Goal: Task Accomplishment & Management: Complete application form

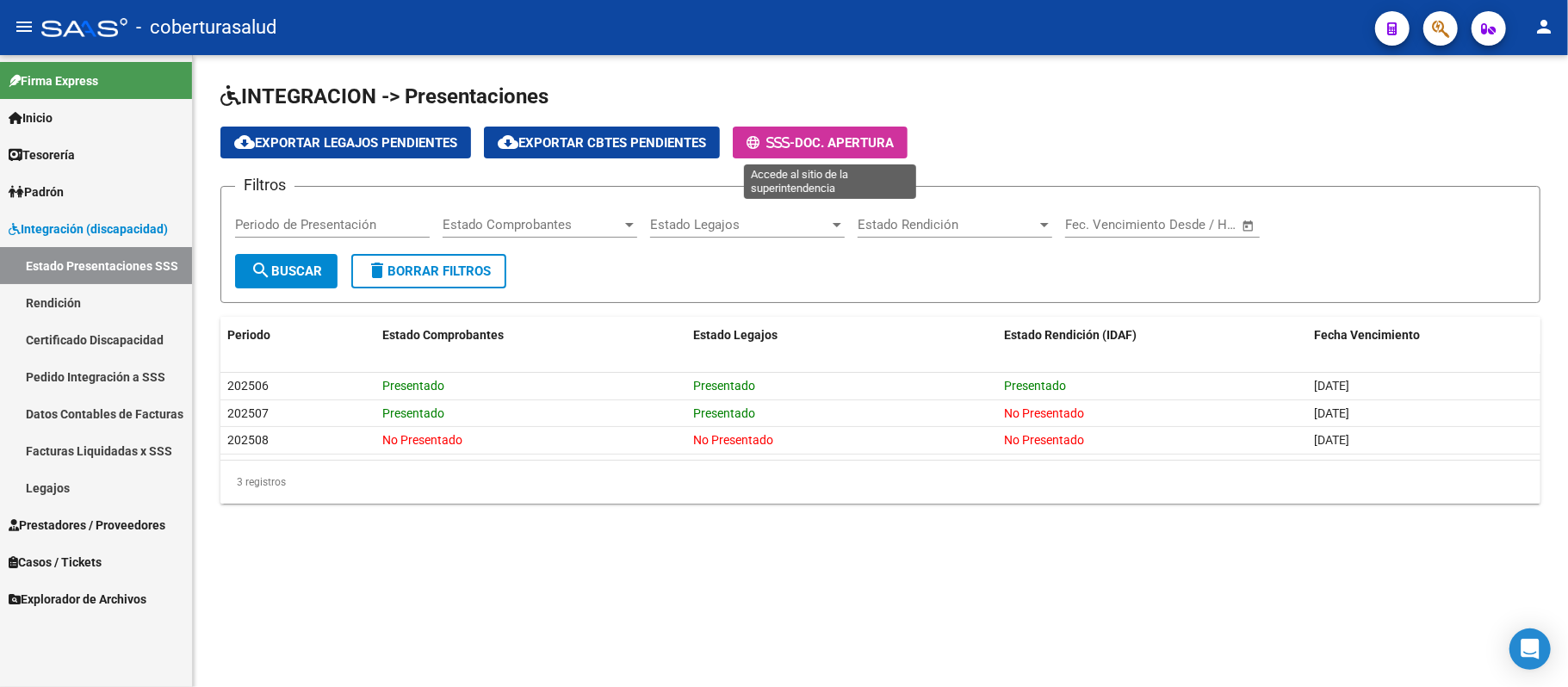
click at [823, 132] on button "- Doc. Apertura" at bounding box center [820, 142] width 175 height 32
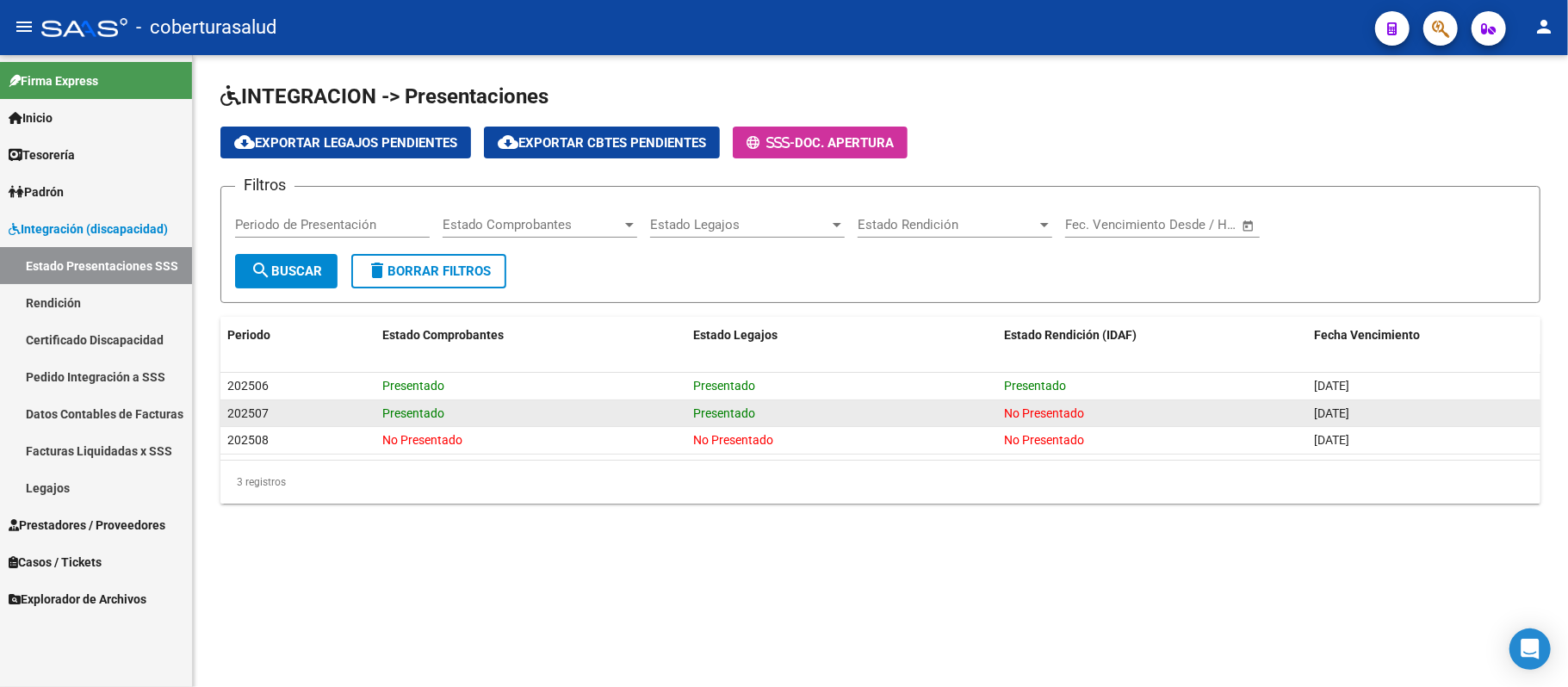
drag, startPoint x: 995, startPoint y: 404, endPoint x: 710, endPoint y: 590, distance: 340.3
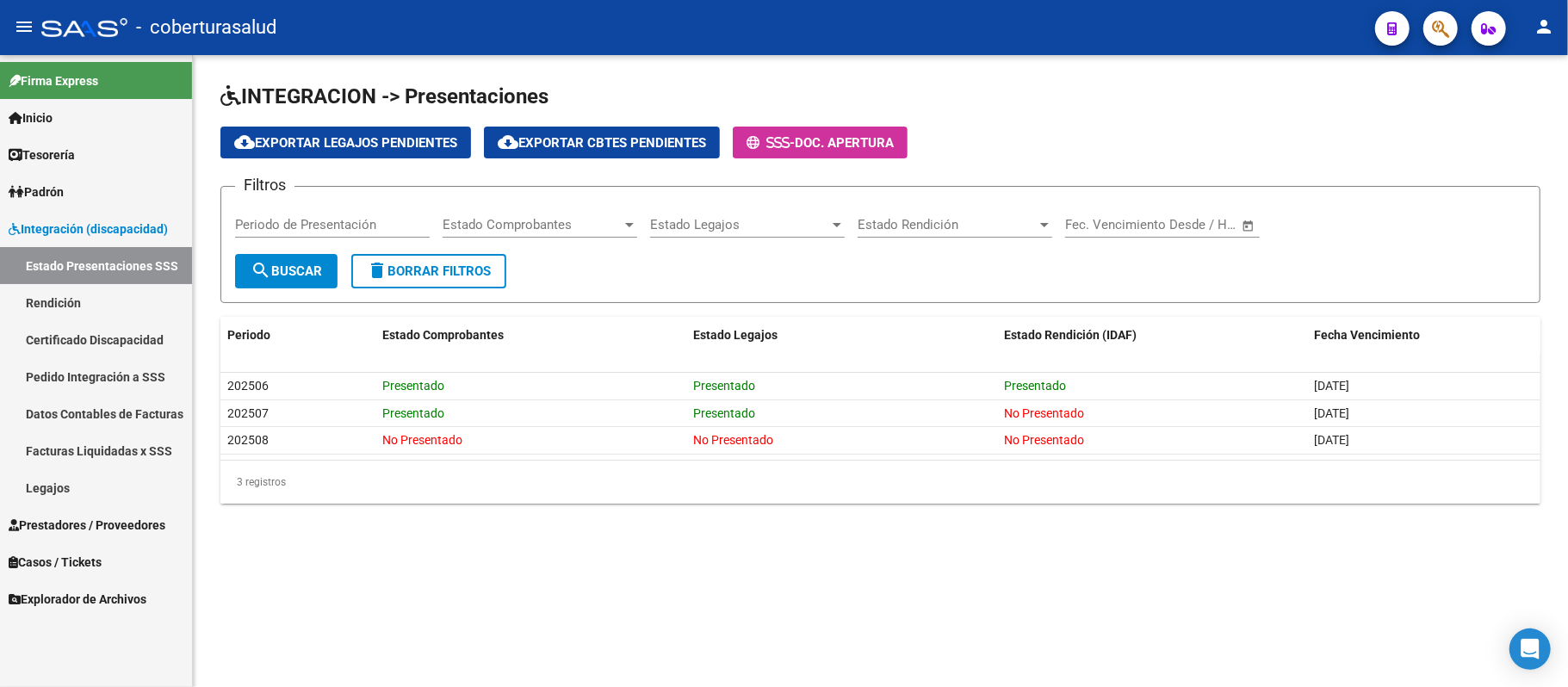
click at [995, 404] on datatable-body-cell "Presentado" at bounding box center [841, 413] width 311 height 27
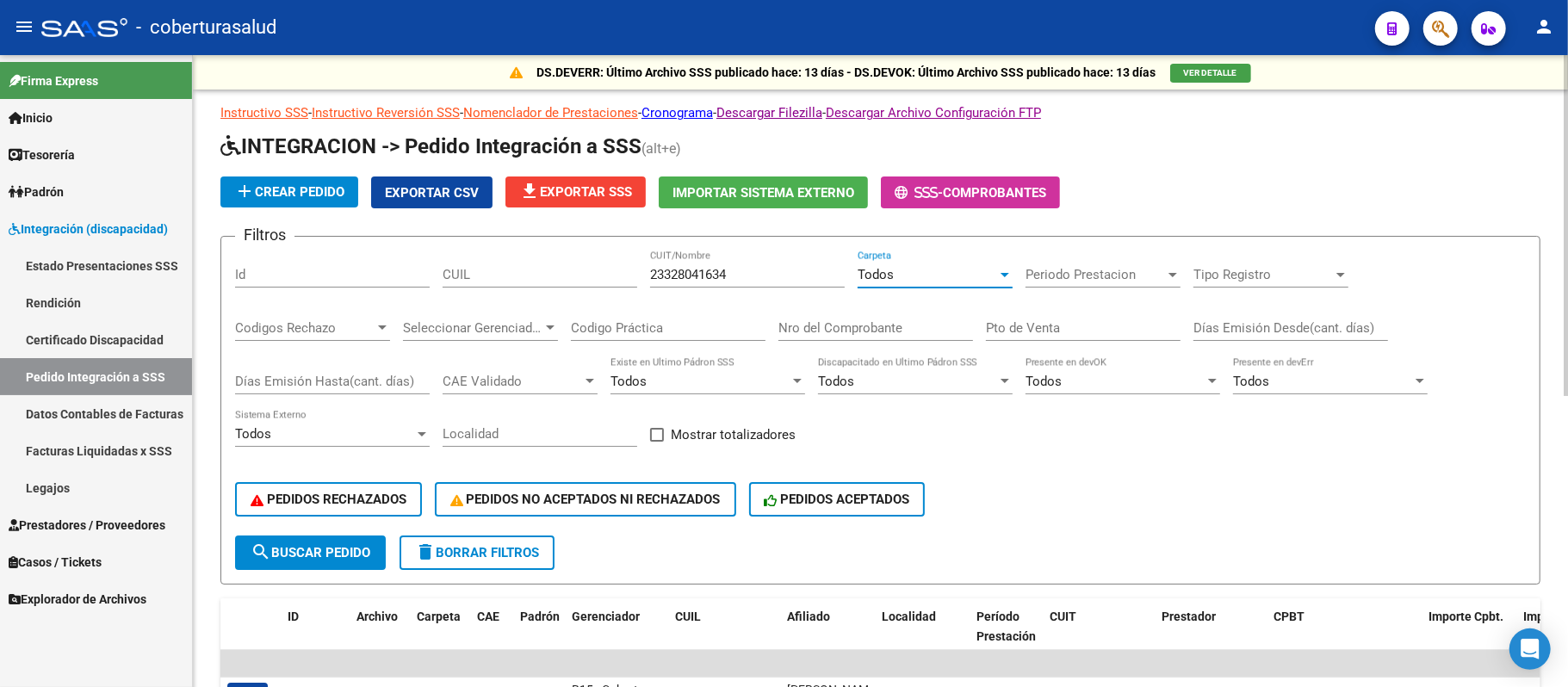
scroll to position [2, 0]
click at [87, 524] on span "Prestadores / Proveedores" at bounding box center [87, 525] width 157 height 19
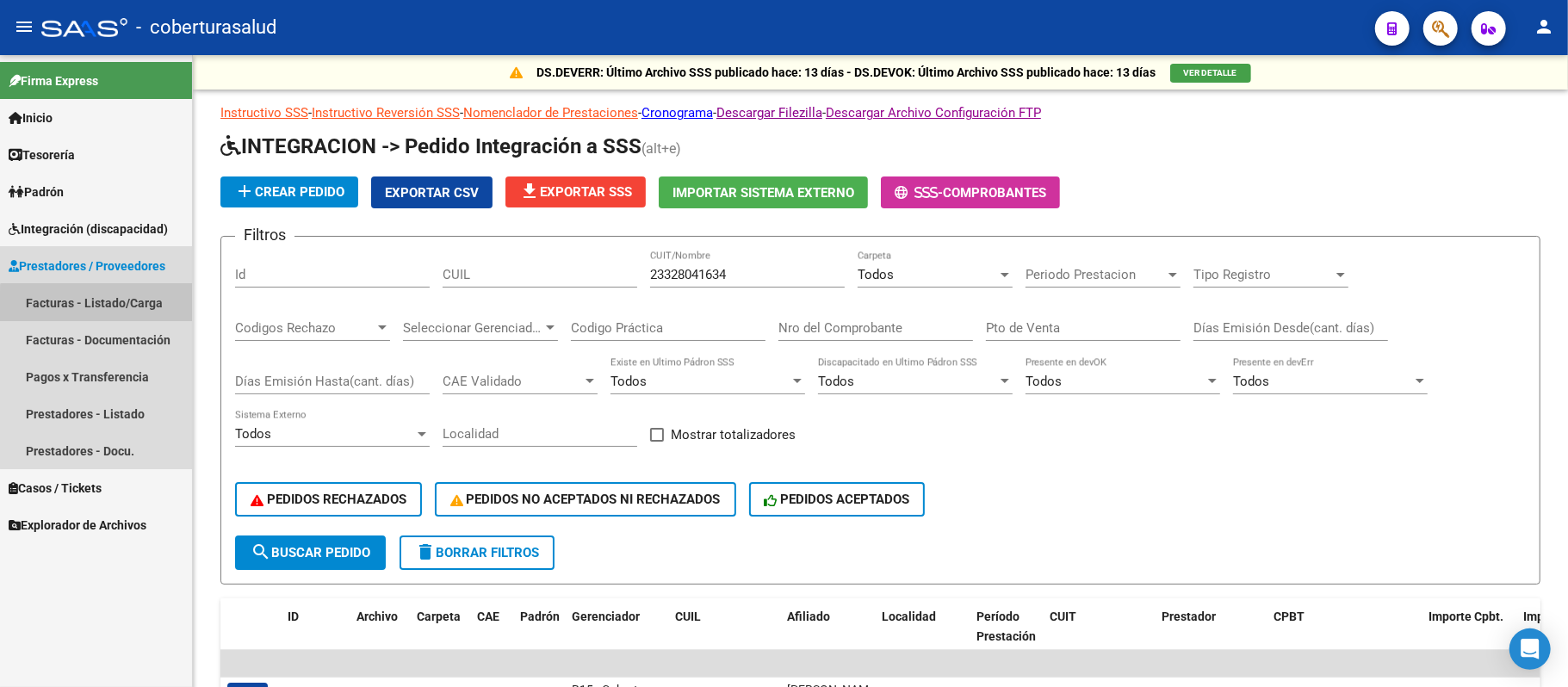
click at [131, 311] on link "Facturas - Listado/Carga" at bounding box center [96, 302] width 192 height 37
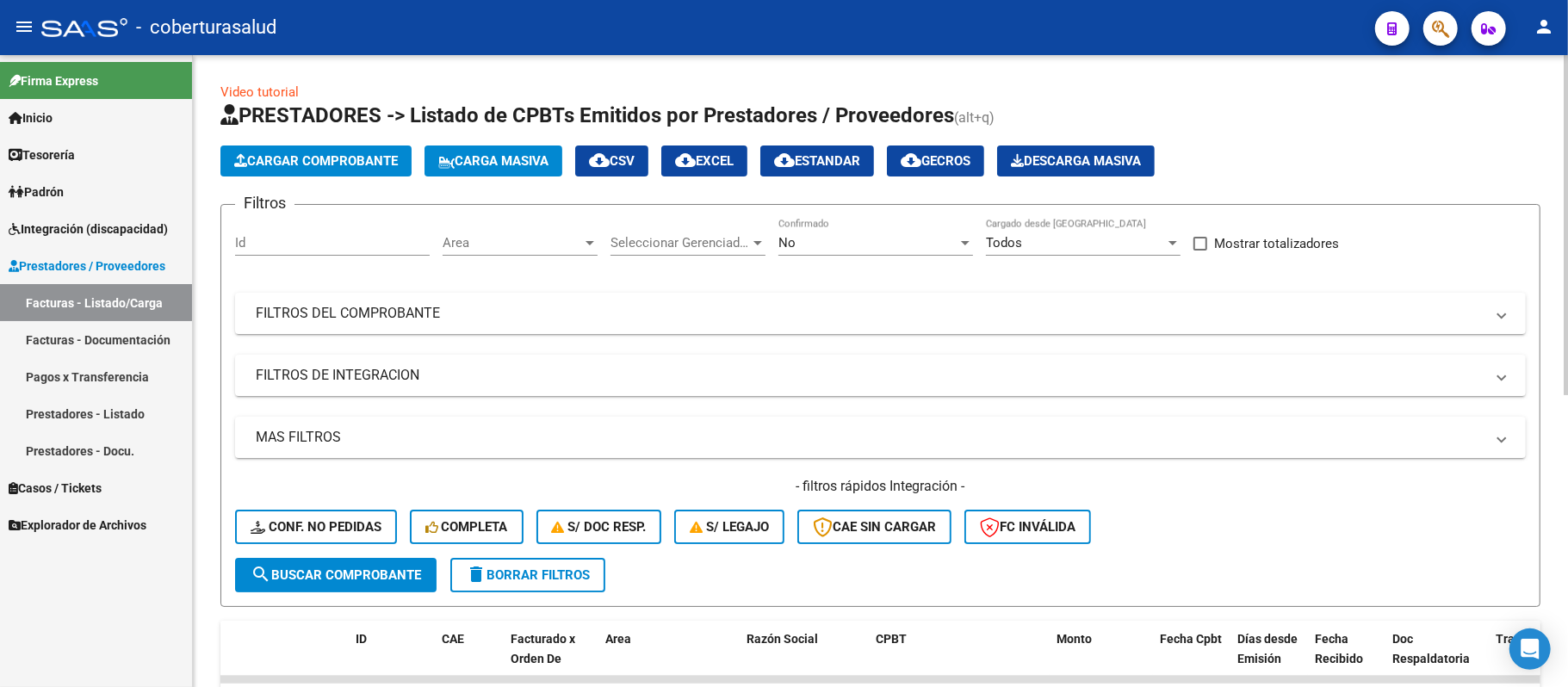
click at [862, 241] on div "No" at bounding box center [868, 243] width 179 height 16
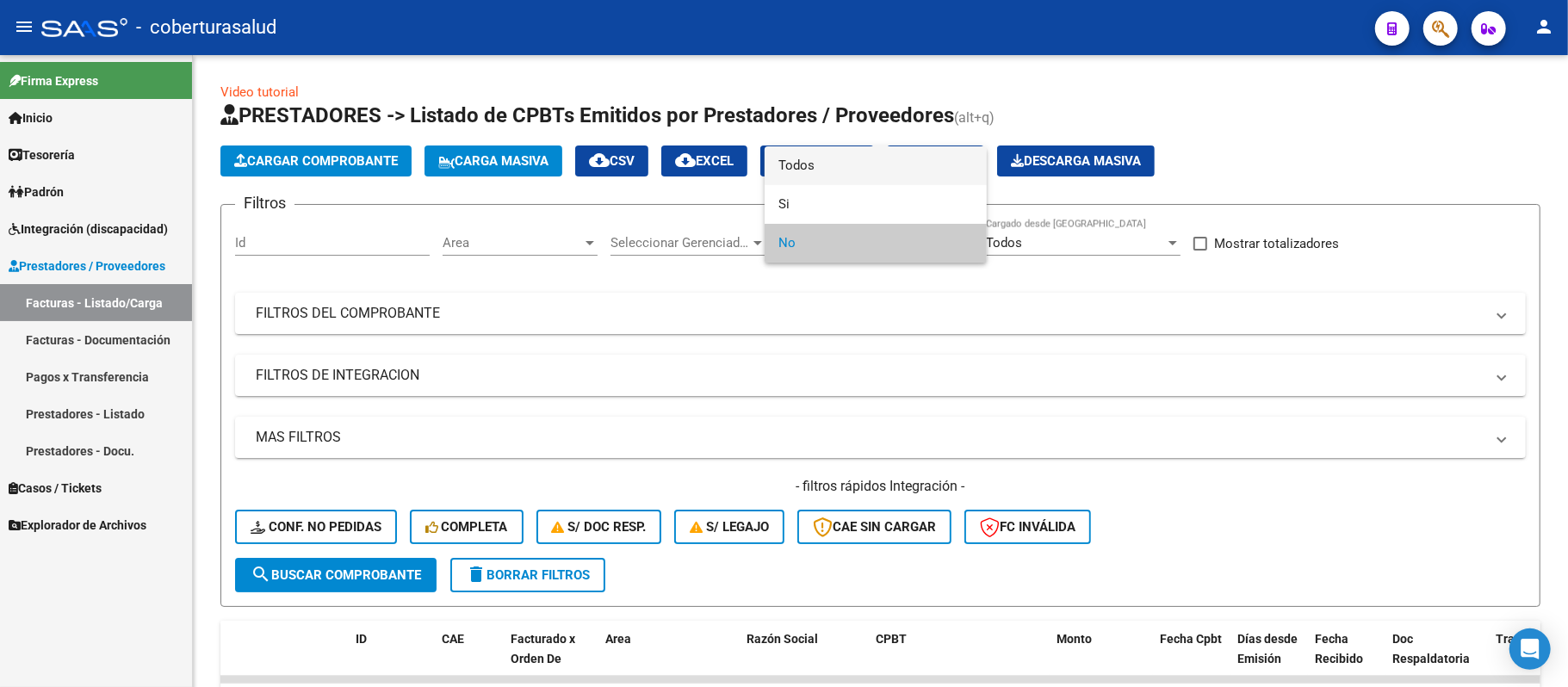
click at [866, 170] on span "Todos" at bounding box center [876, 165] width 195 height 39
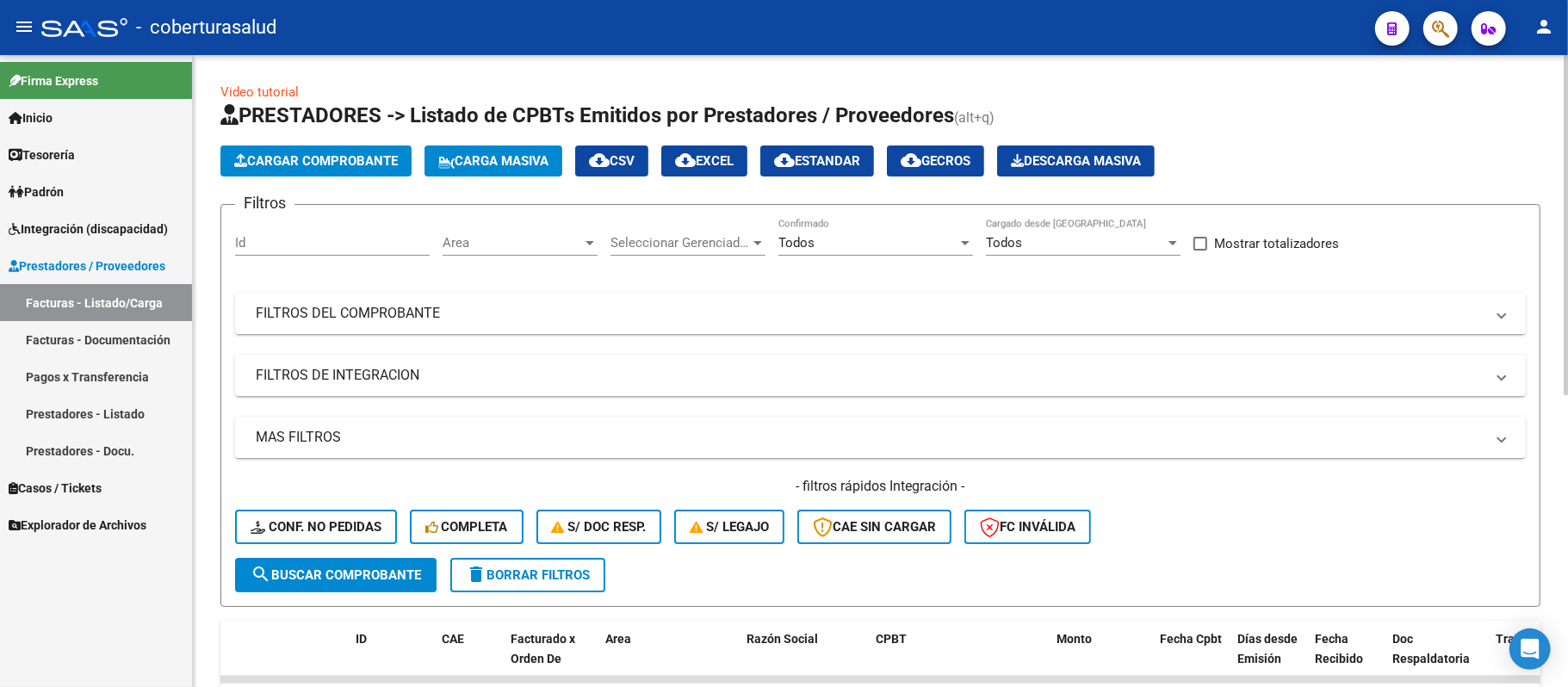
click at [855, 326] on mat-expansion-panel-header "FILTROS DEL COMPROBANTE" at bounding box center [880, 314] width 1291 height 42
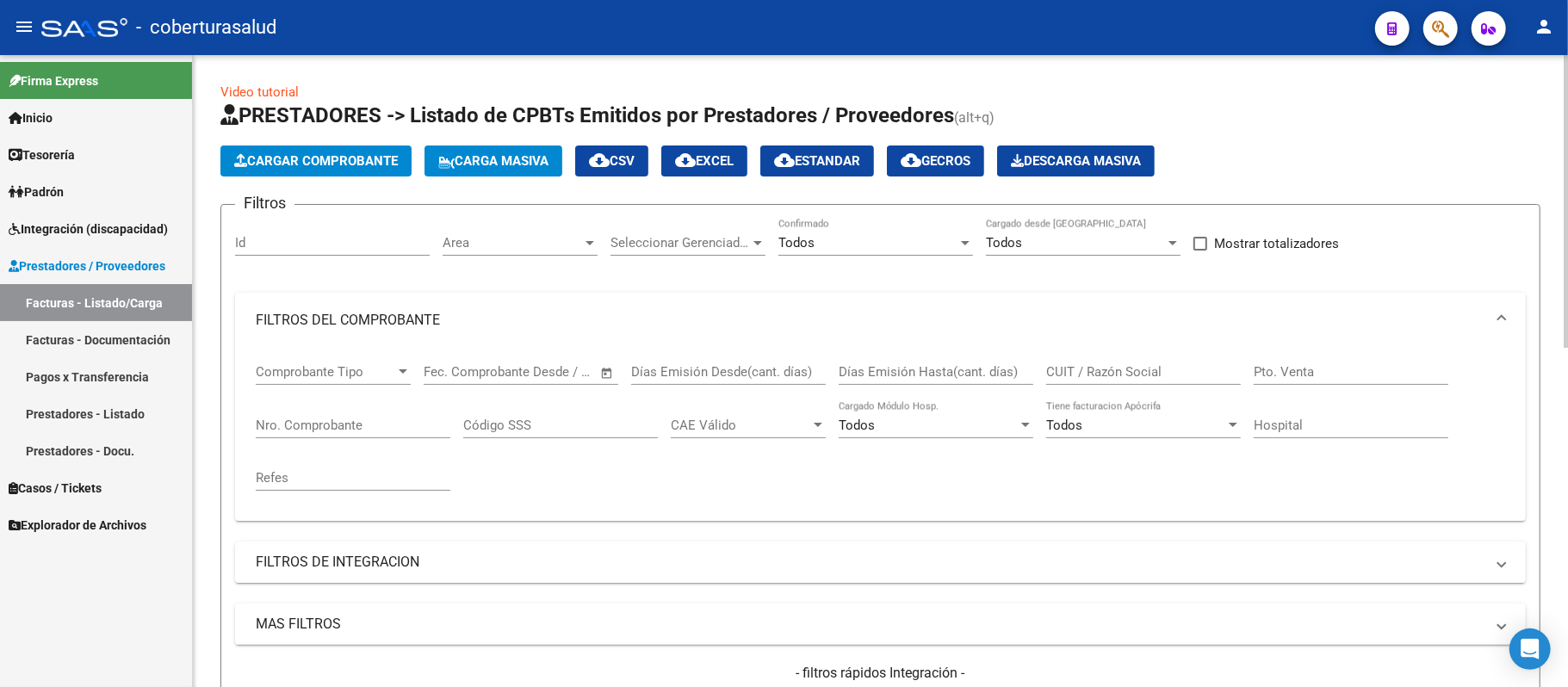
click at [1111, 369] on input "CUIT / Razón Social" at bounding box center [1144, 372] width 195 height 16
type input "30715254243"
click at [884, 248] on div "Todos" at bounding box center [868, 243] width 179 height 16
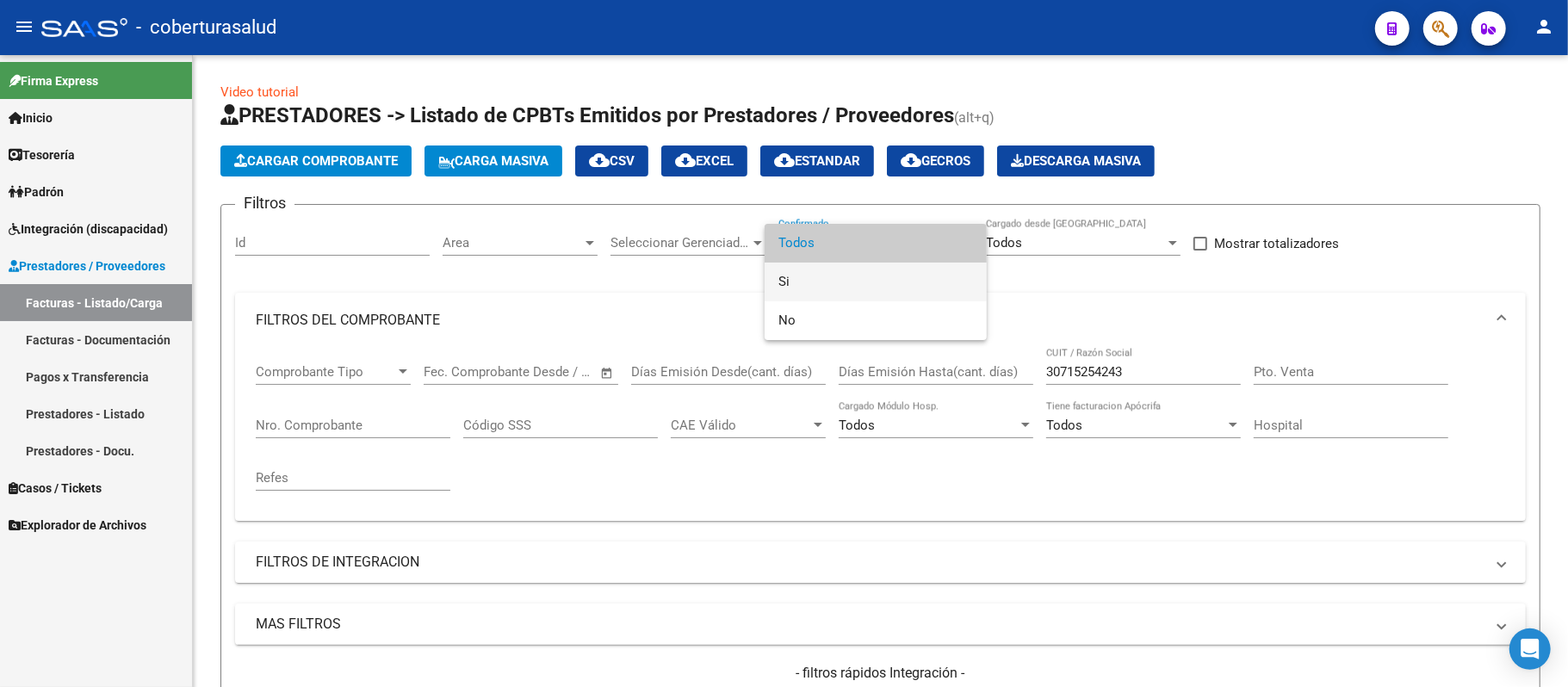
click at [814, 283] on span "Si" at bounding box center [876, 282] width 195 height 39
click at [811, 242] on span "Si" at bounding box center [876, 243] width 195 height 39
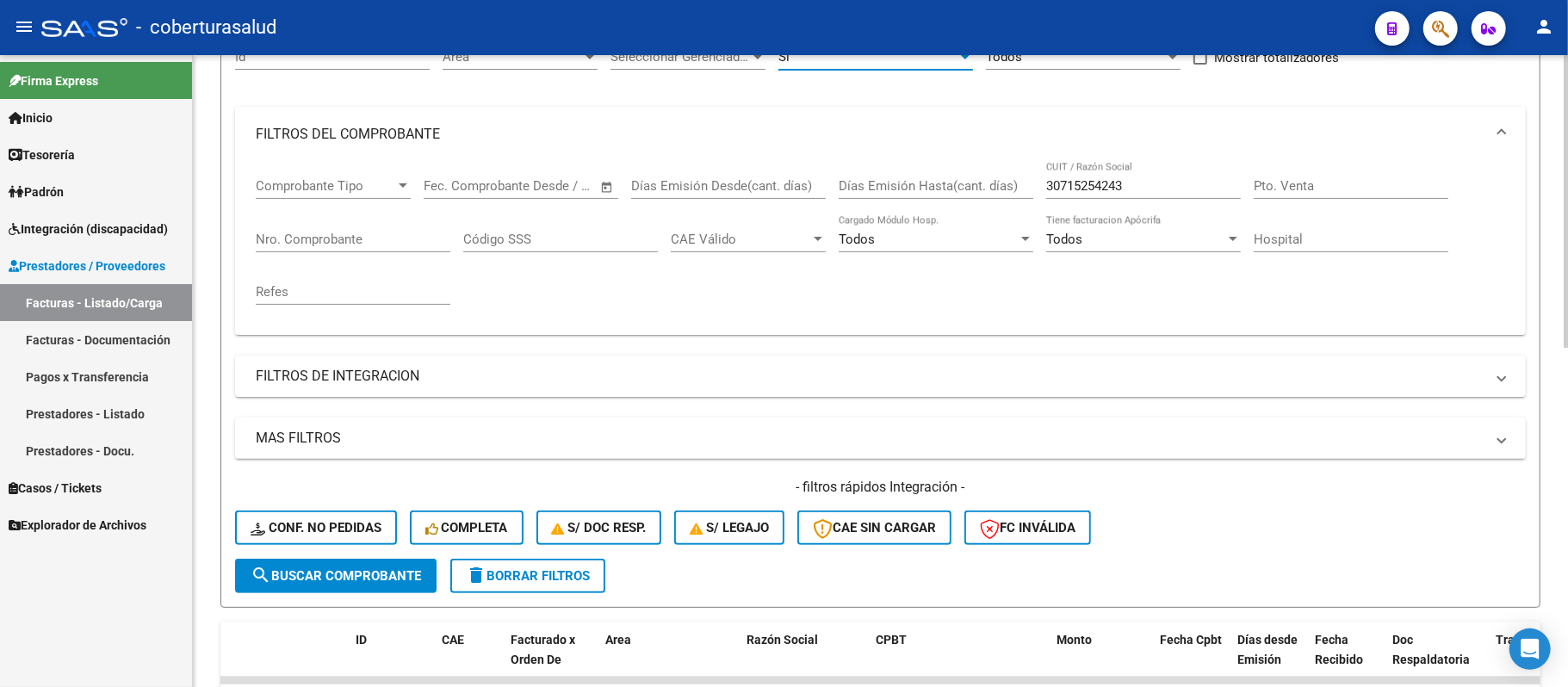
scroll to position [114, 0]
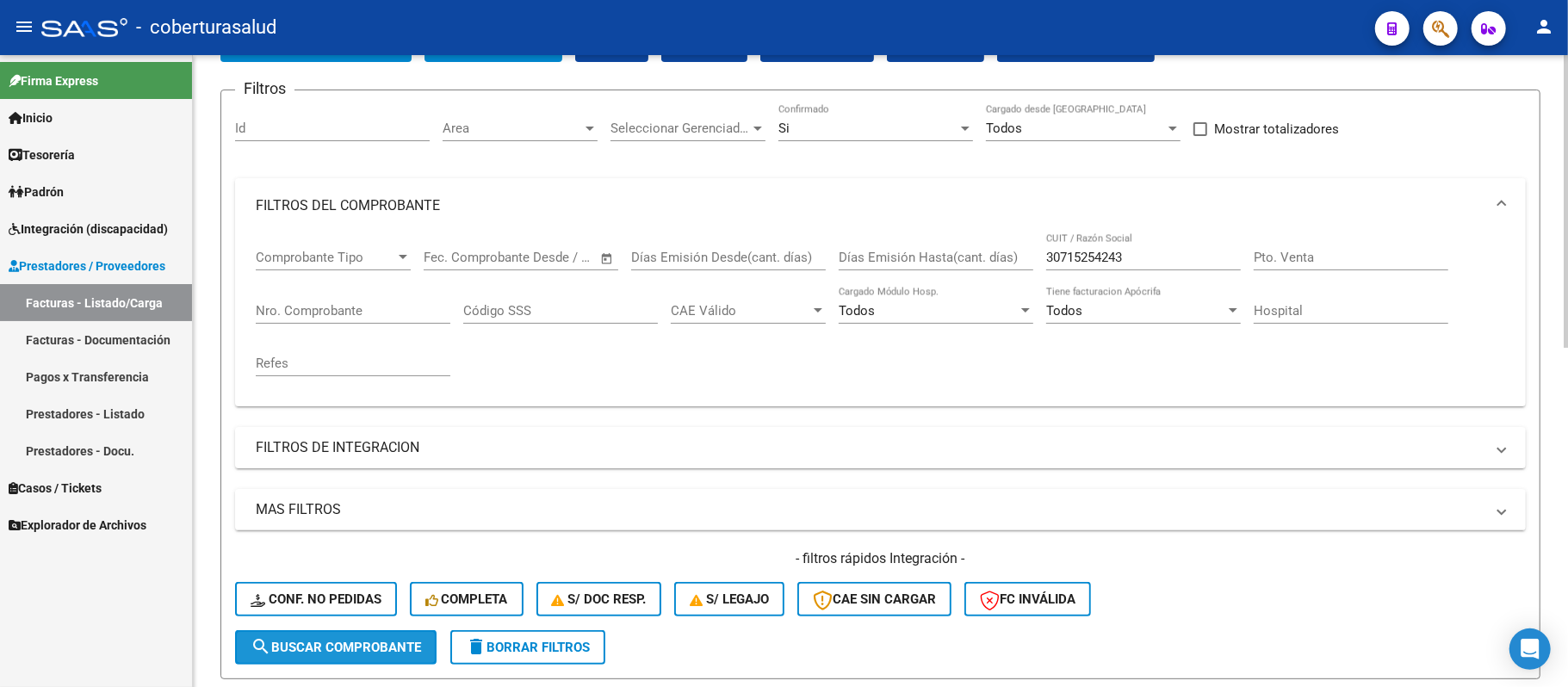
click at [379, 642] on span "search Buscar Comprobante" at bounding box center [335, 648] width 171 height 16
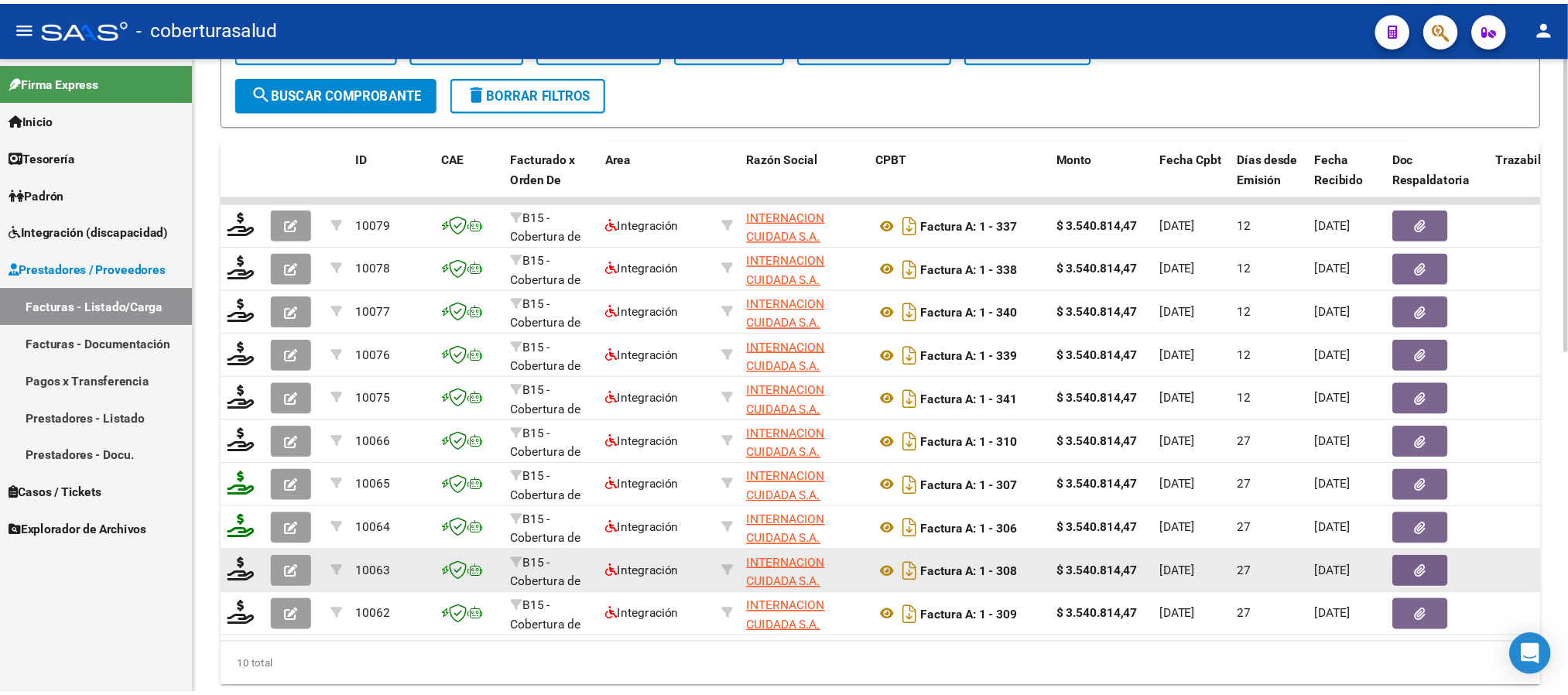
scroll to position [619, 0]
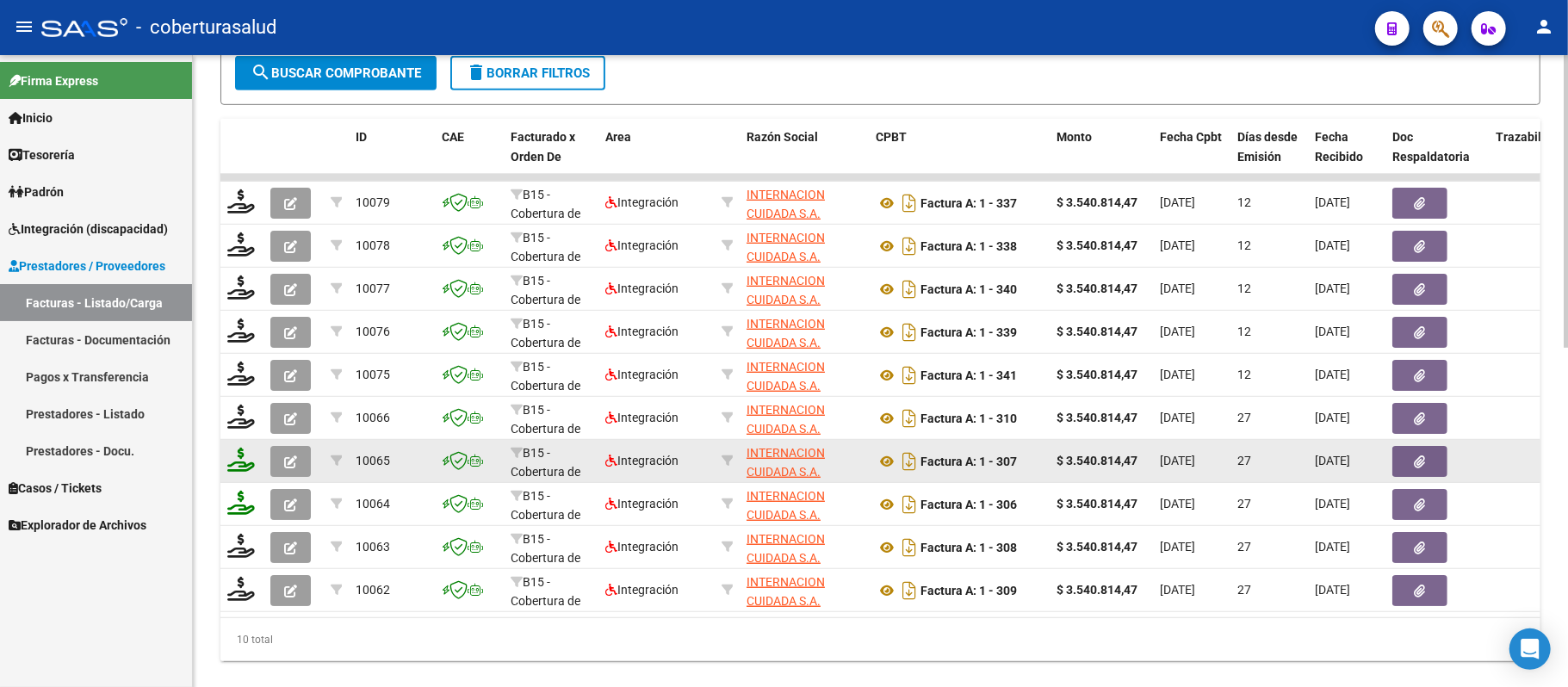
click at [287, 463] on icon "button" at bounding box center [290, 462] width 13 height 13
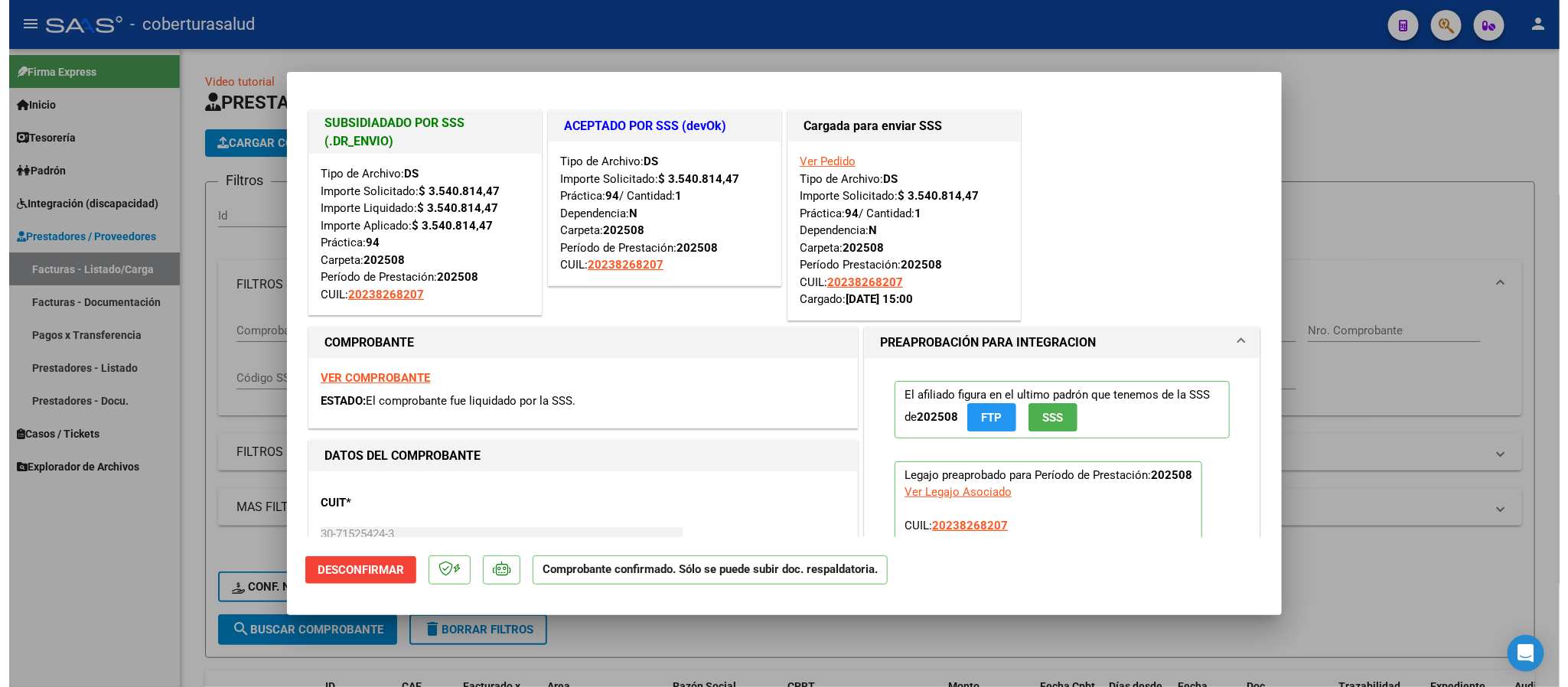
scroll to position [14, 0]
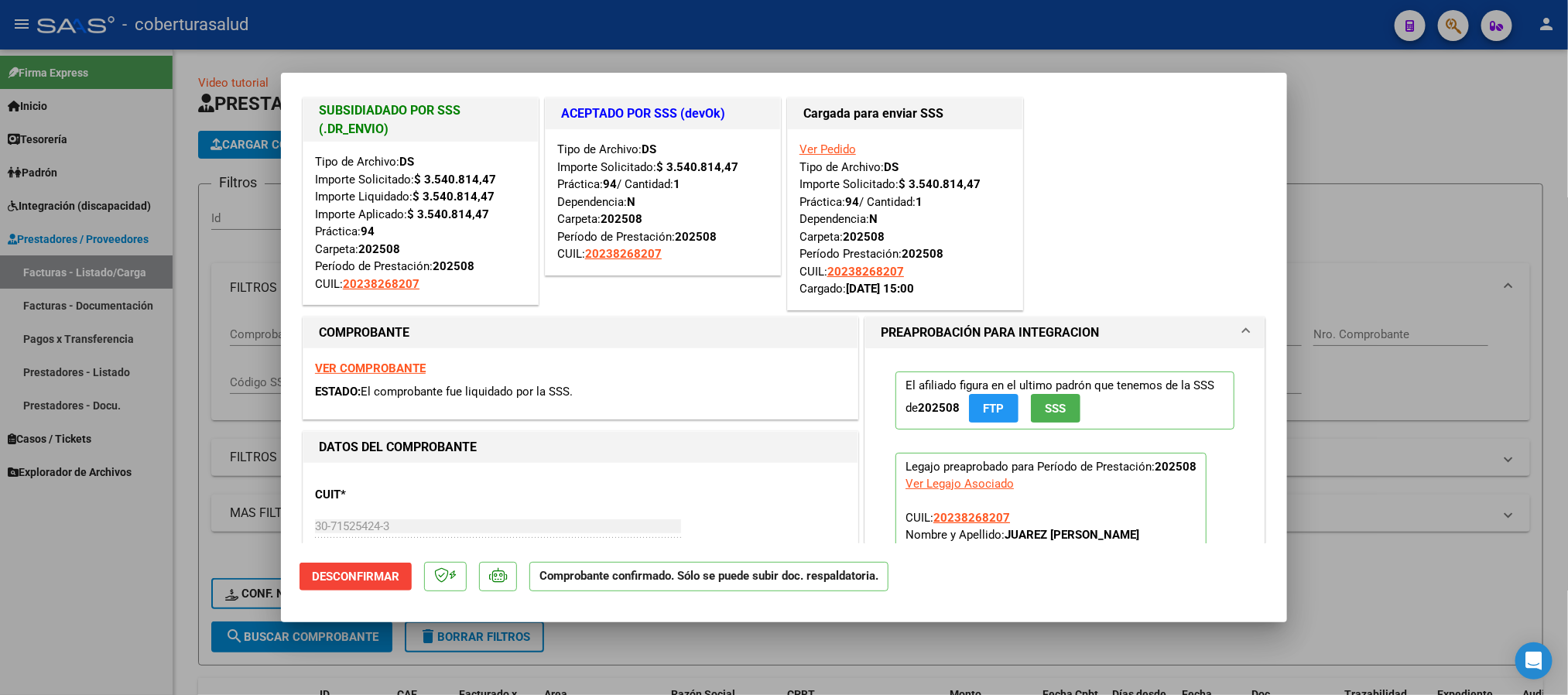
type input "$ 0,00"
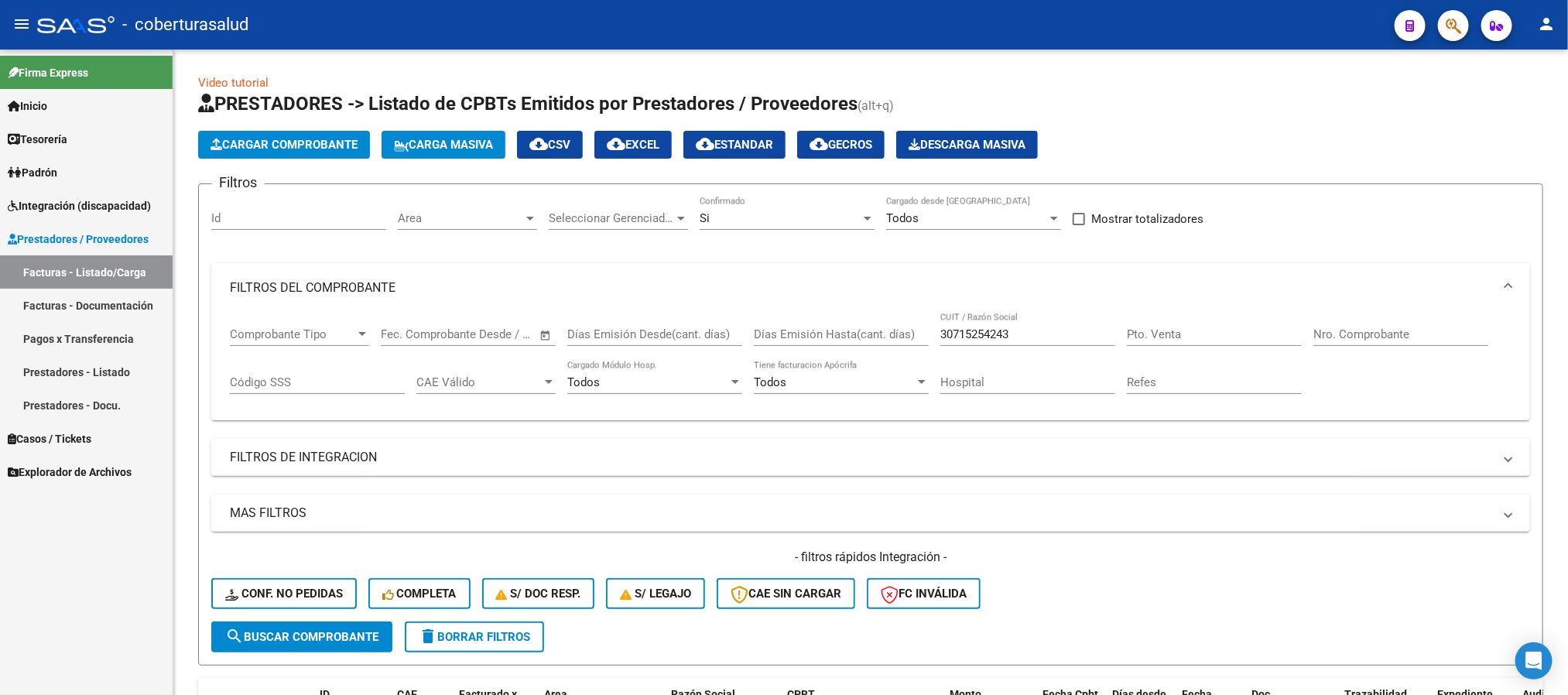
scroll to position [539, 0]
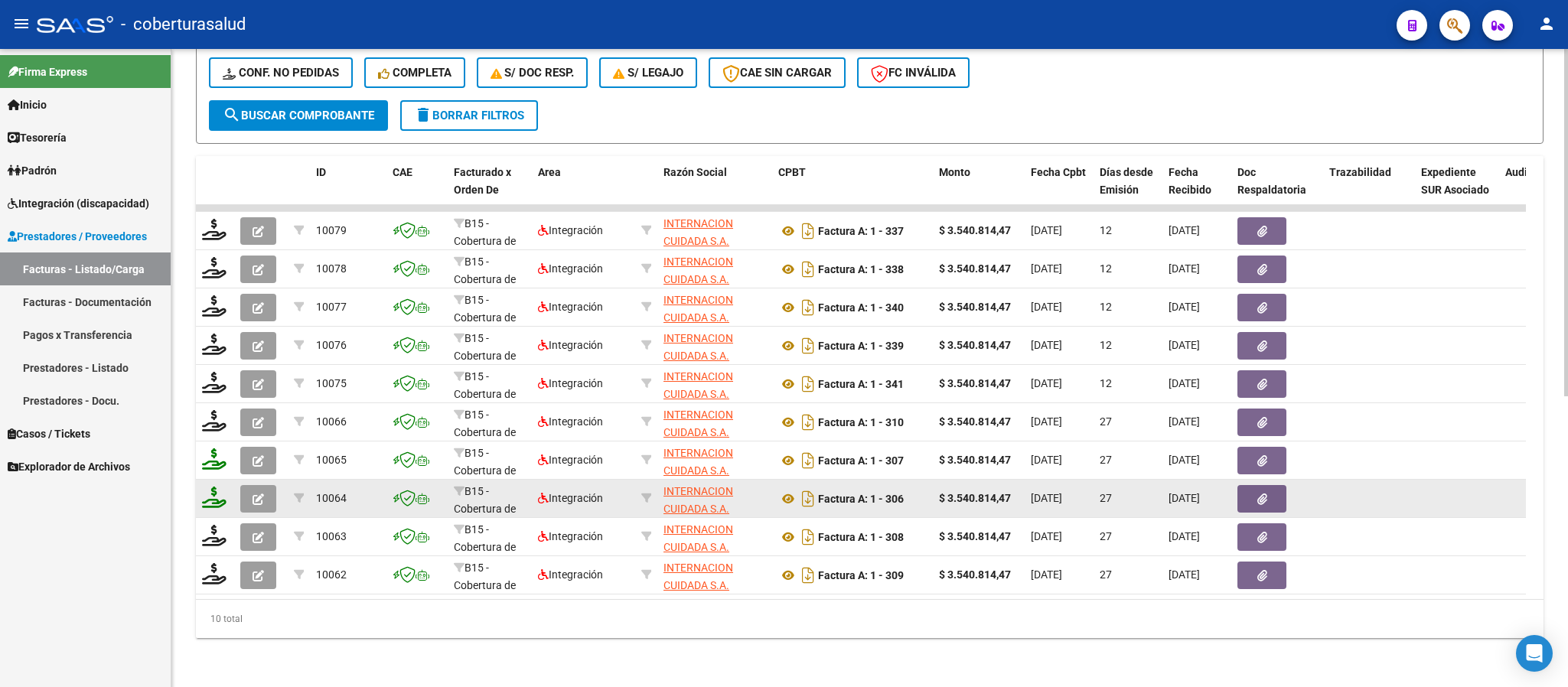
click at [253, 489] on button "button" at bounding box center [258, 499] width 36 height 28
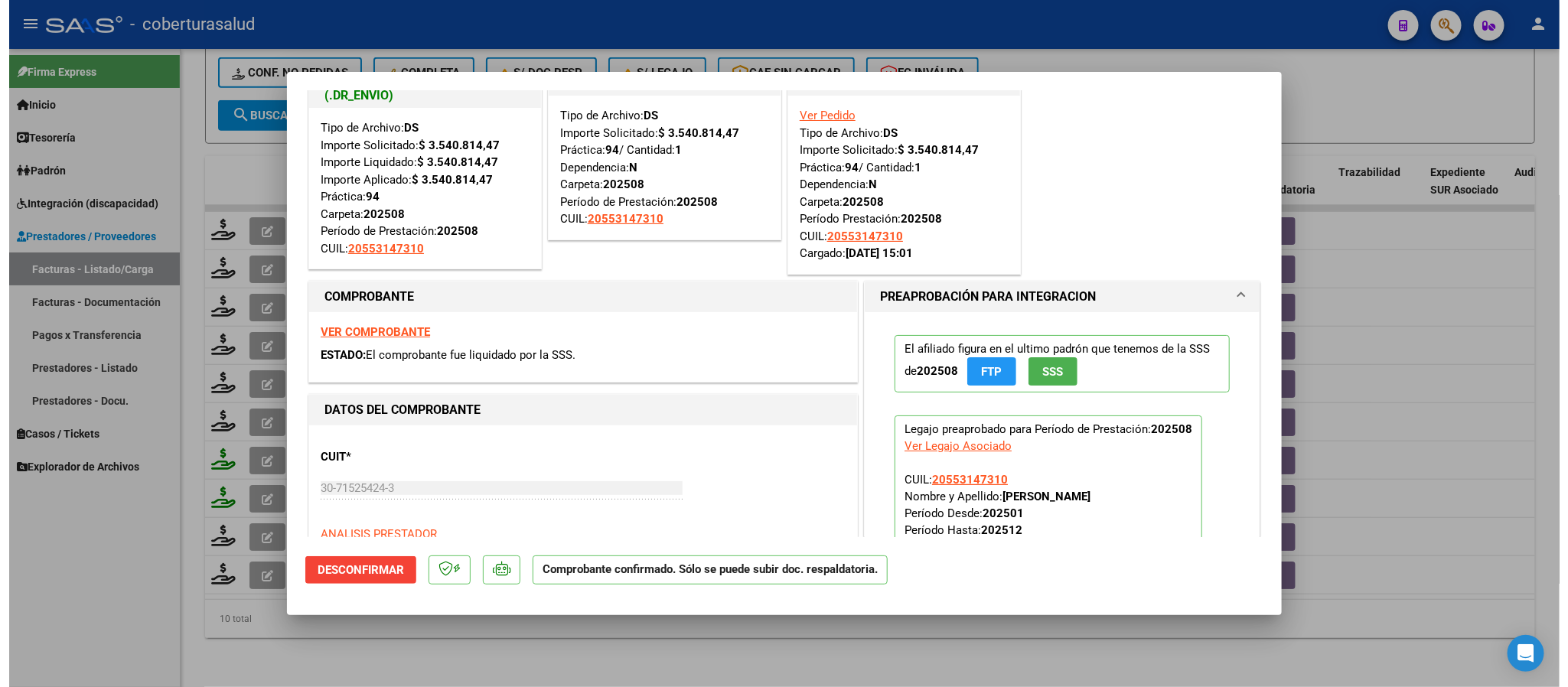
scroll to position [18, 0]
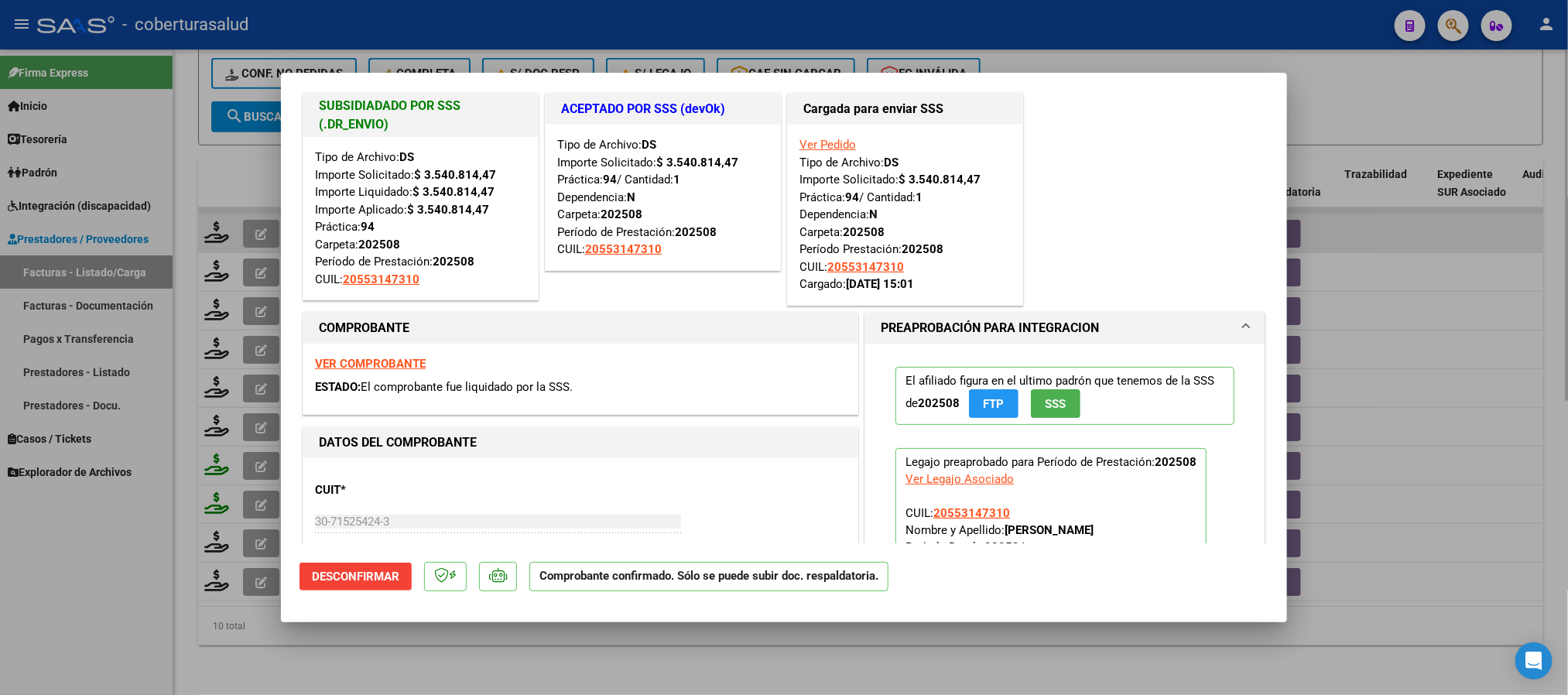
drag, startPoint x: 1300, startPoint y: 206, endPoint x: 1324, endPoint y: 209, distance: 24.2
click at [1300, 206] on div at bounding box center [784, 347] width 1568 height 695
type input "$ 0,00"
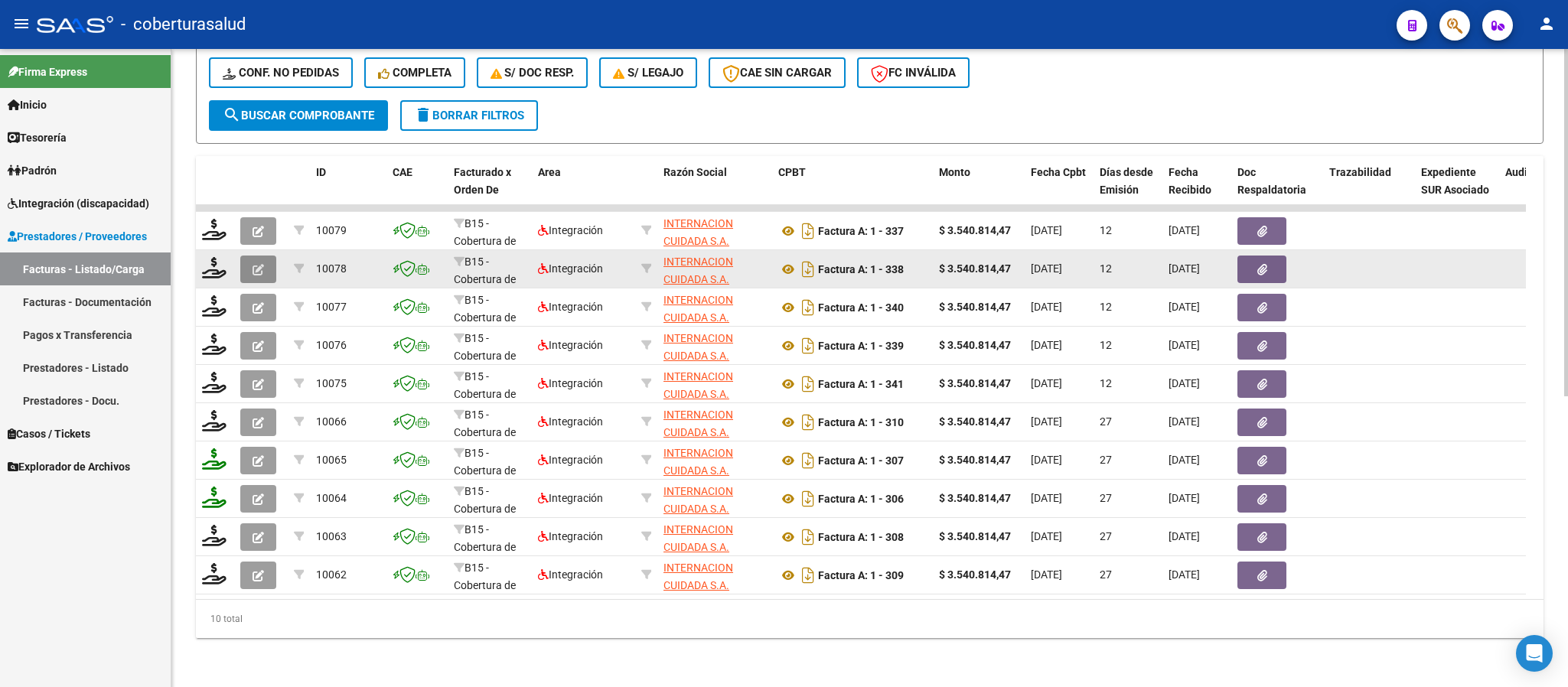
click at [264, 255] on button "button" at bounding box center [258, 269] width 36 height 28
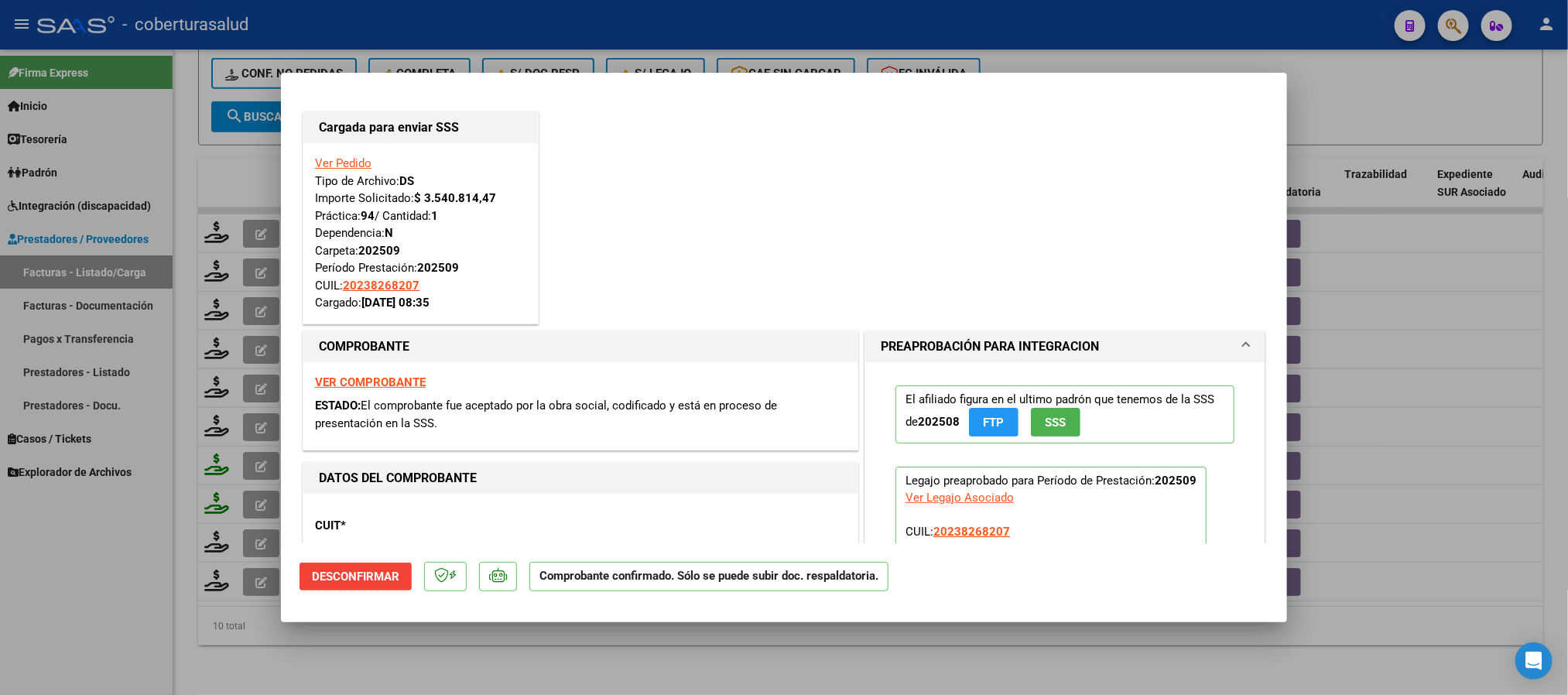
type input "$ 0,00"
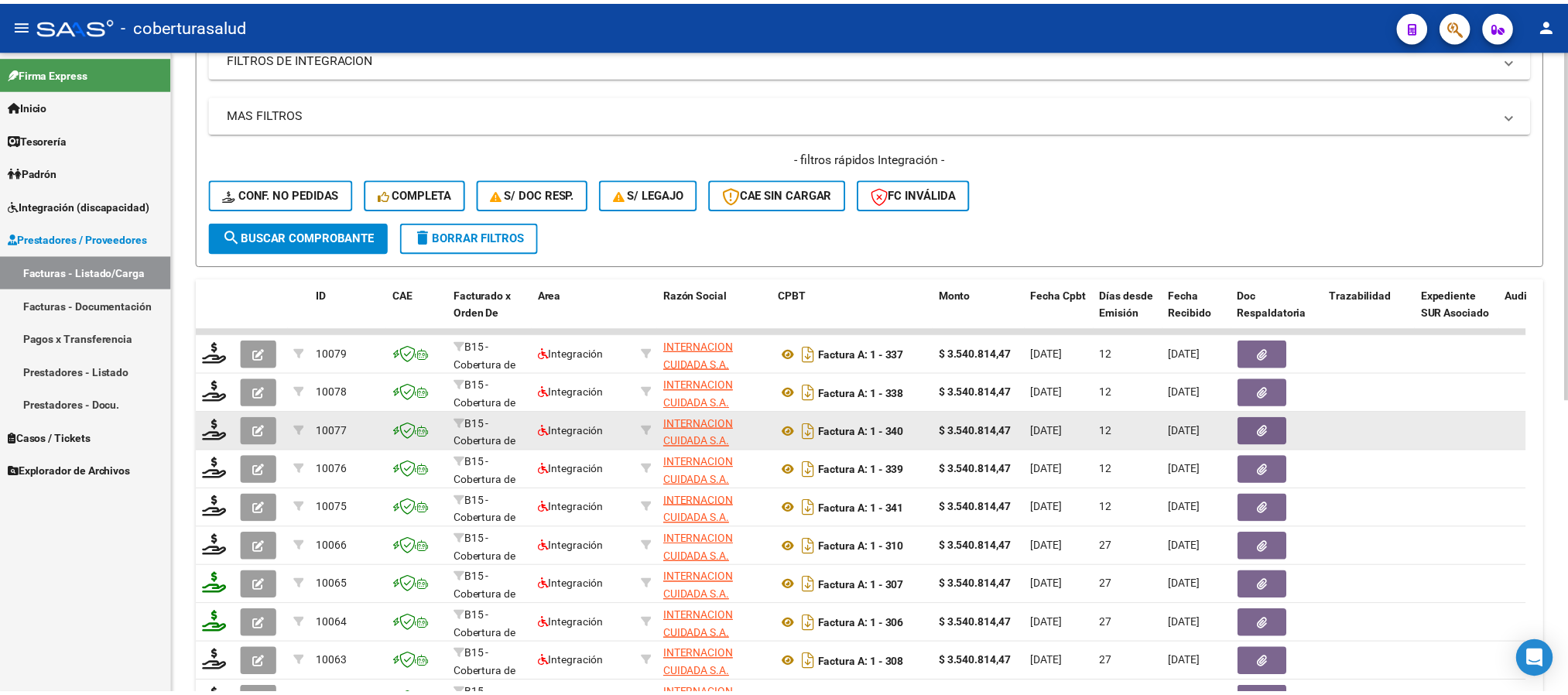
scroll to position [423, 0]
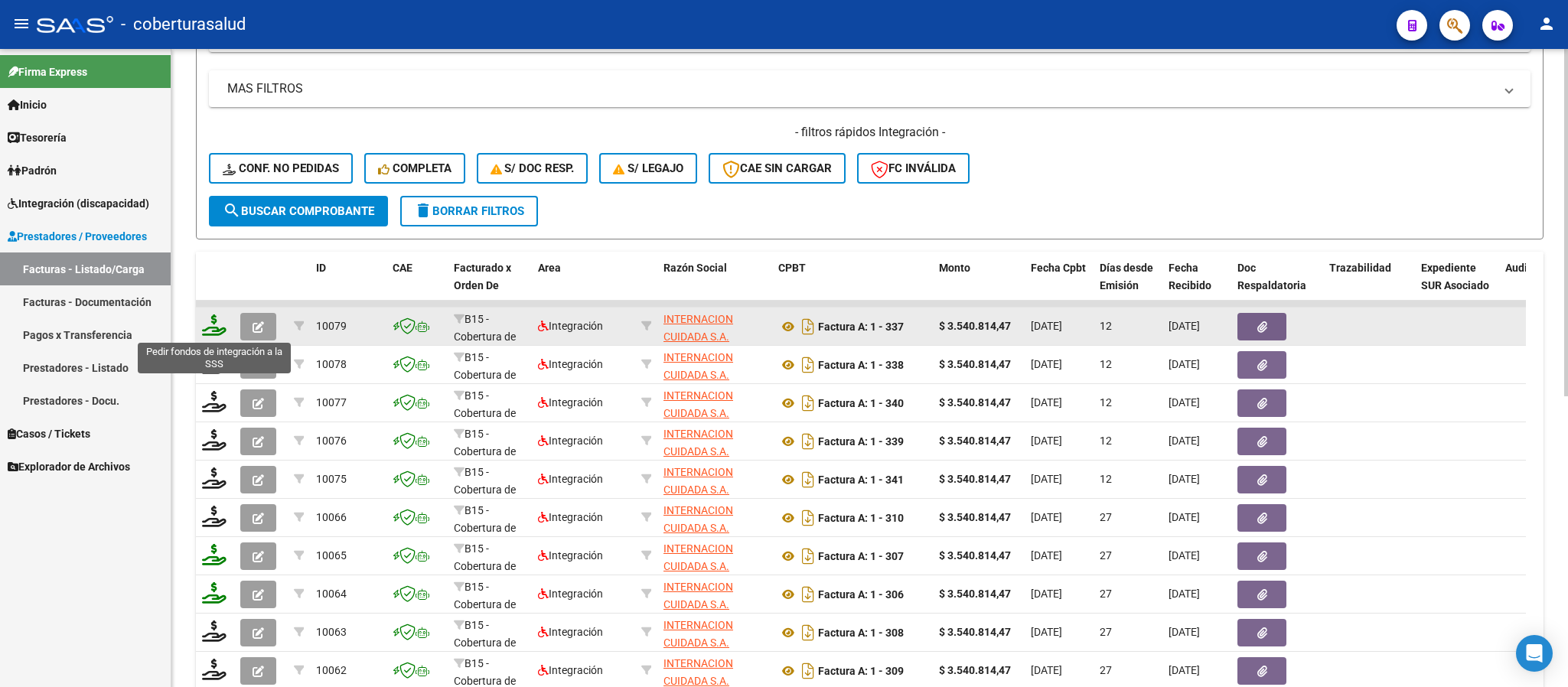
click at [216, 330] on icon at bounding box center [214, 325] width 25 height 22
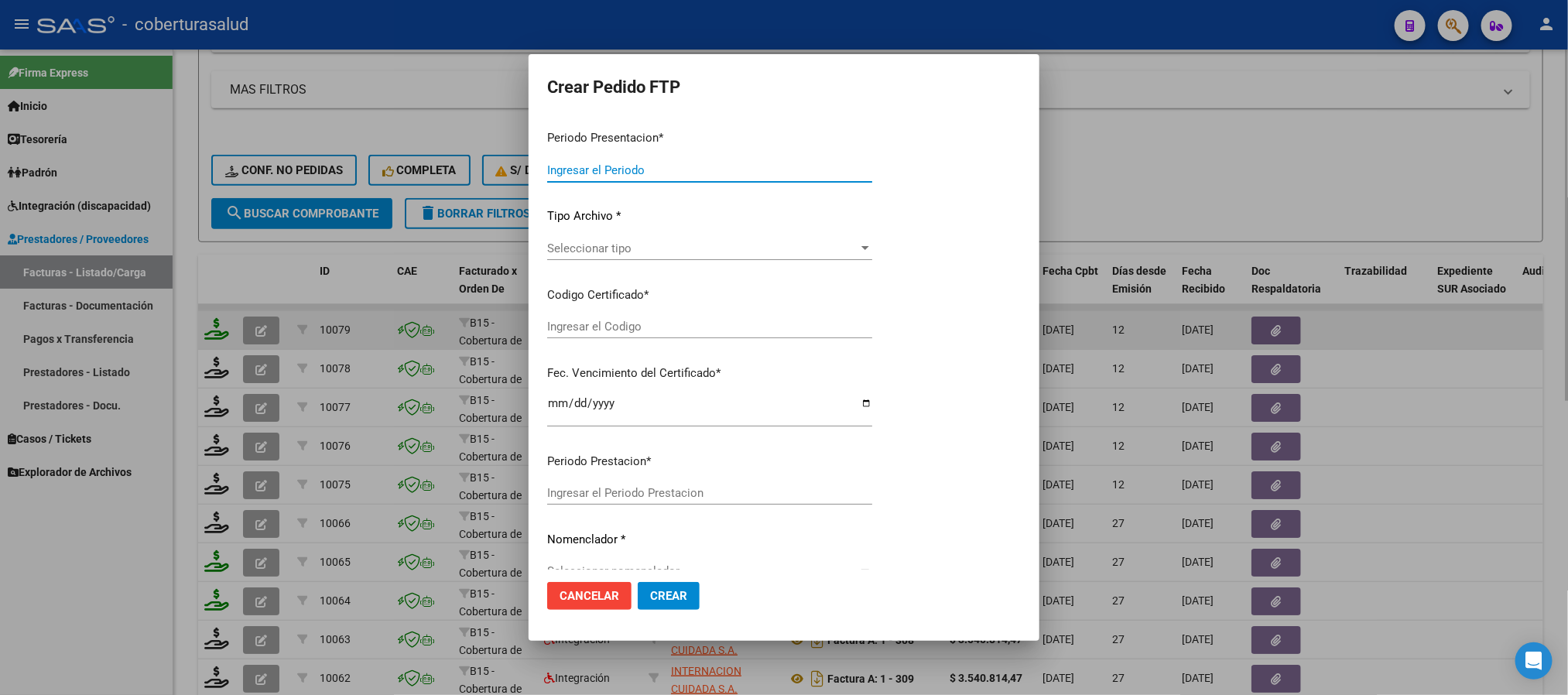
type input "202509"
type input "$ 3.540.814,47"
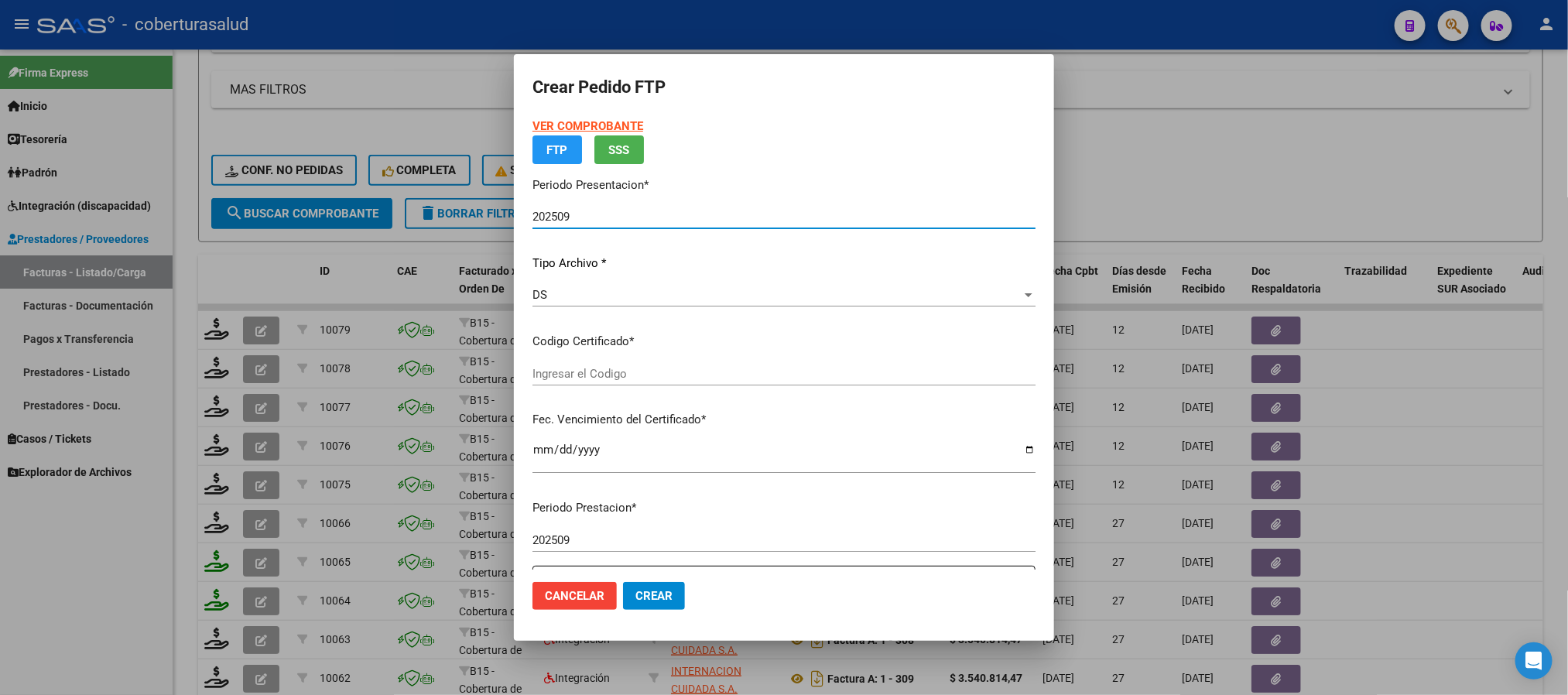
type input "ARG02000553147312021112420261124TUC138"
type input "[DATE]"
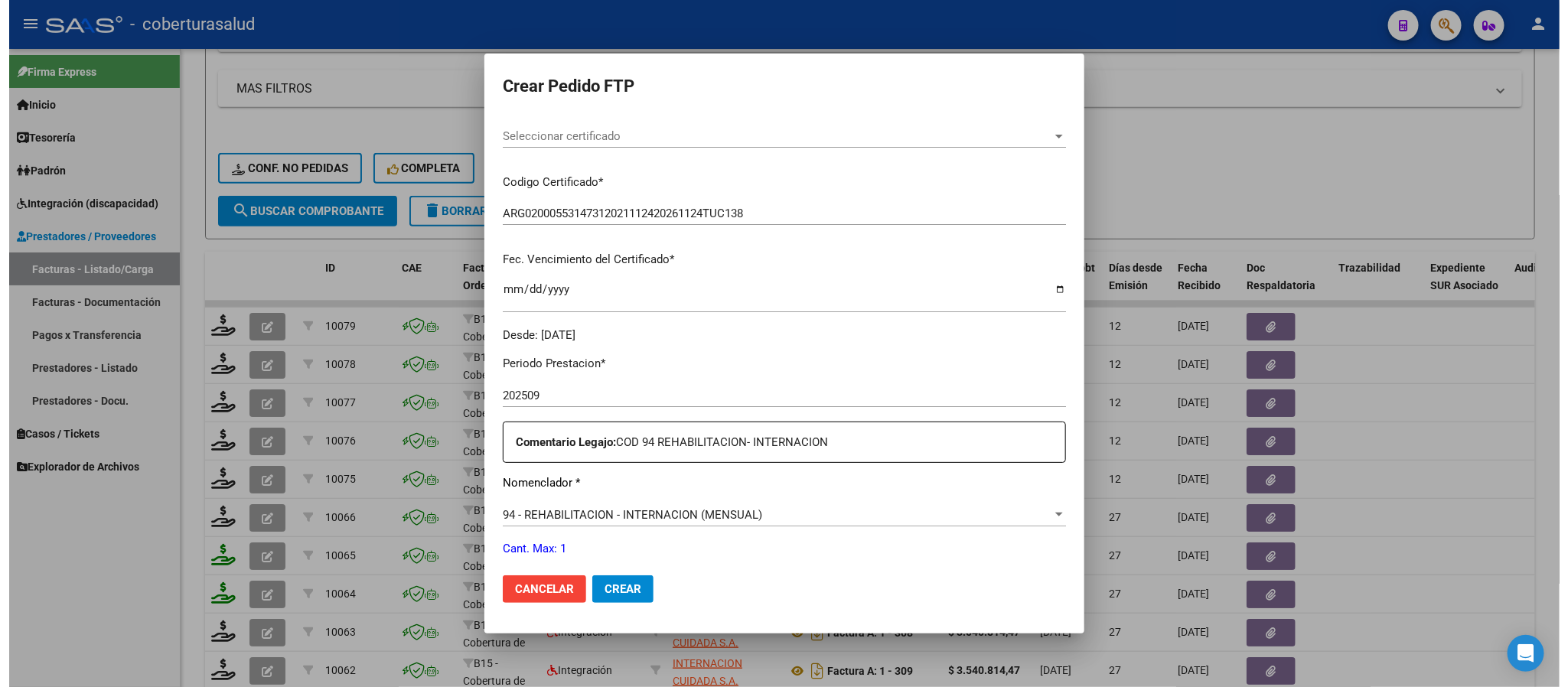
scroll to position [229, 0]
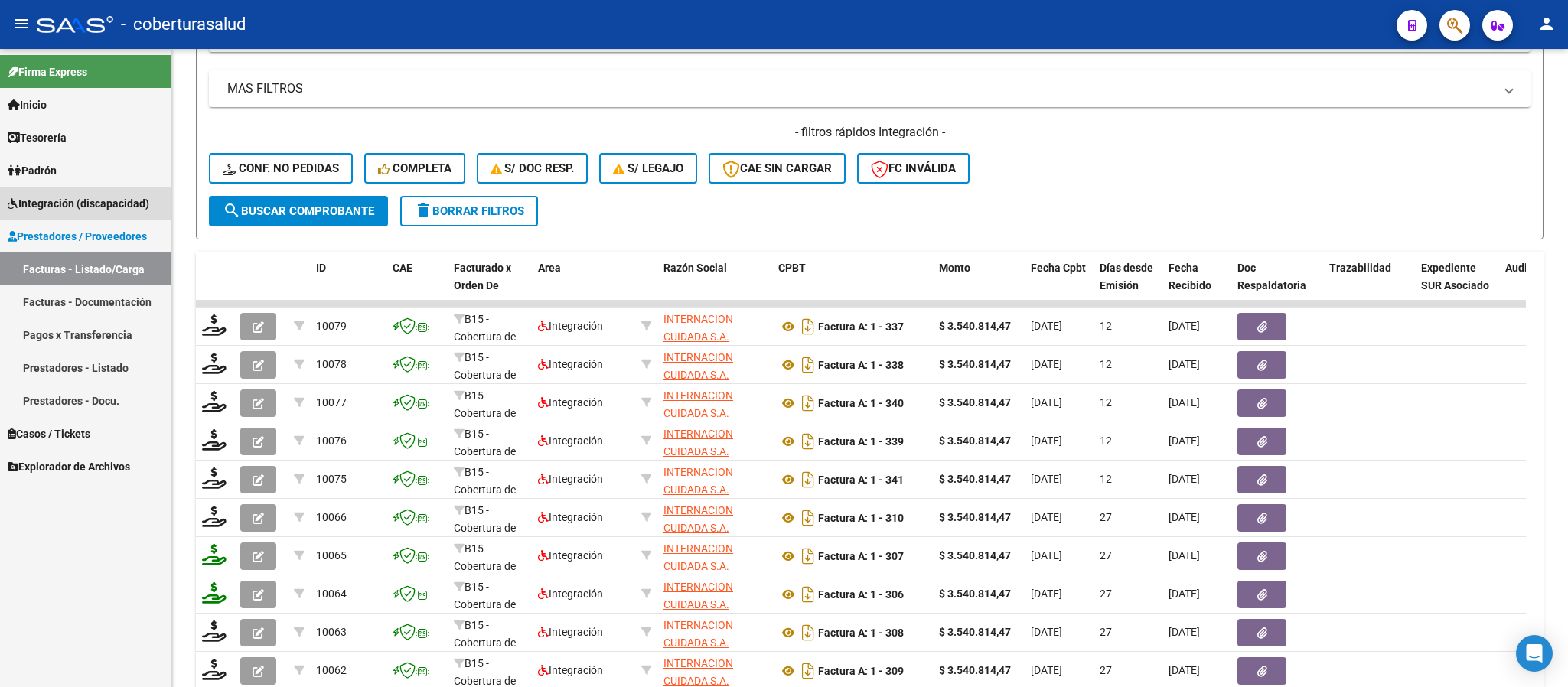
click at [63, 191] on link "Integración (discapacidad)" at bounding box center [85, 203] width 171 height 33
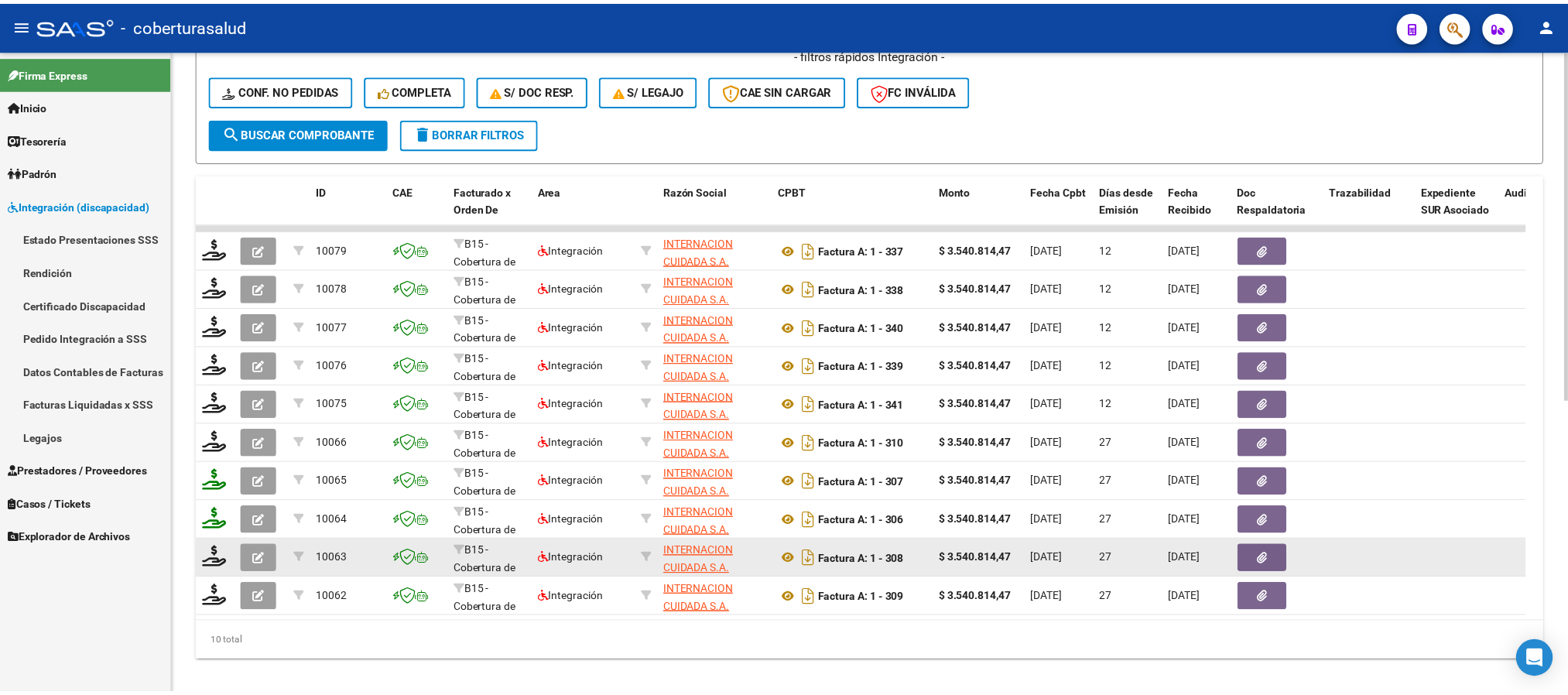
scroll to position [539, 0]
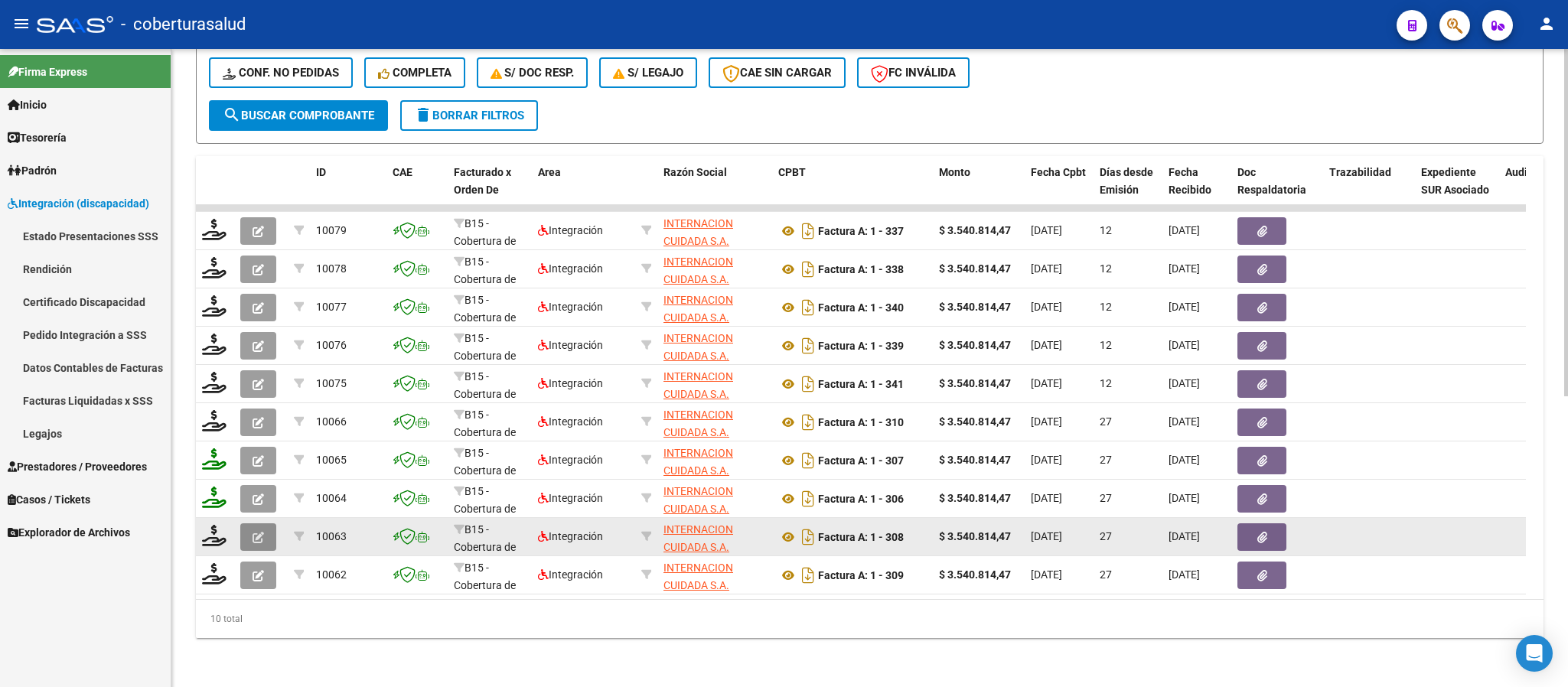
click at [250, 523] on button "button" at bounding box center [258, 537] width 36 height 28
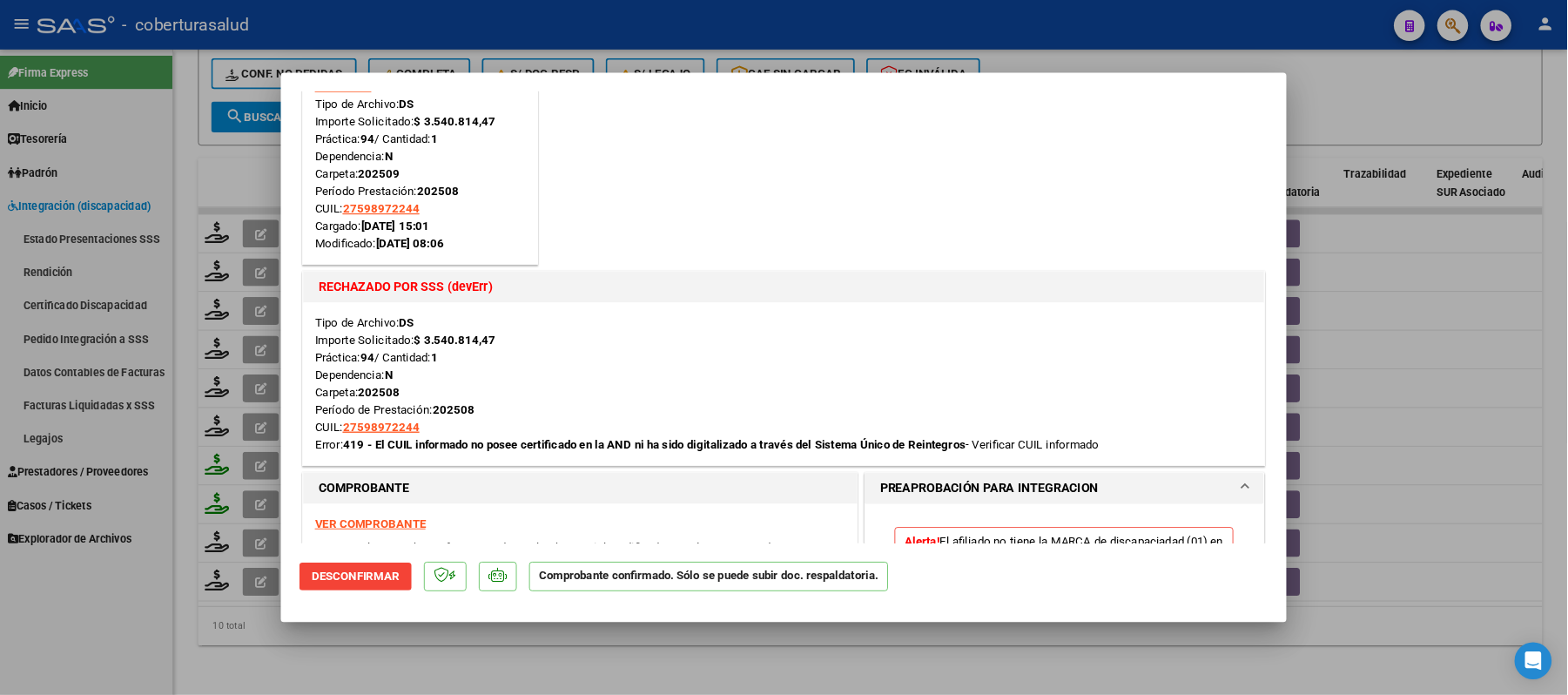
scroll to position [131, 0]
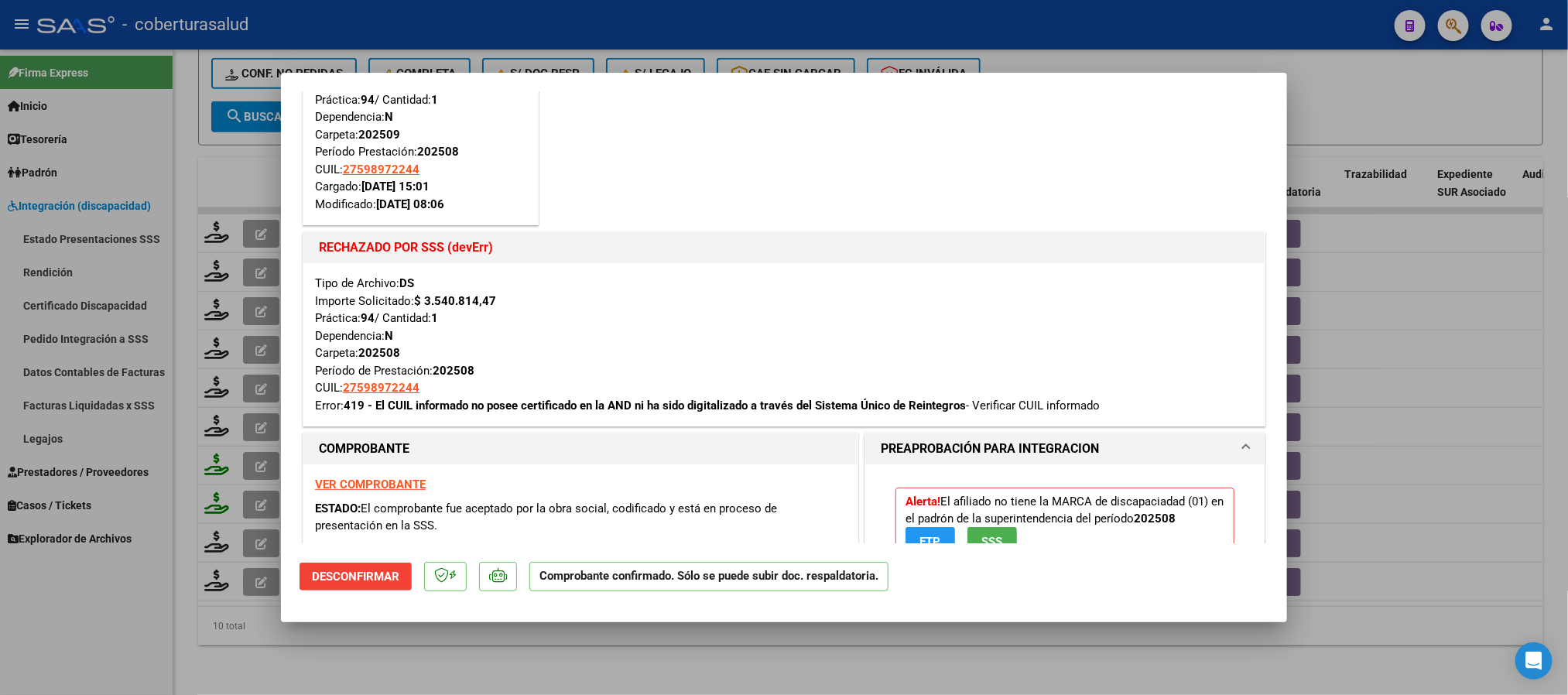
drag, startPoint x: 316, startPoint y: 407, endPoint x: 1126, endPoint y: 406, distance: 810.0
click at [1126, 406] on div "Tipo de Archivo: DS Importe Solicitado: $ 3.540.814,47 Práctica: 94 / Cantidad:…" at bounding box center [784, 344] width 938 height 139
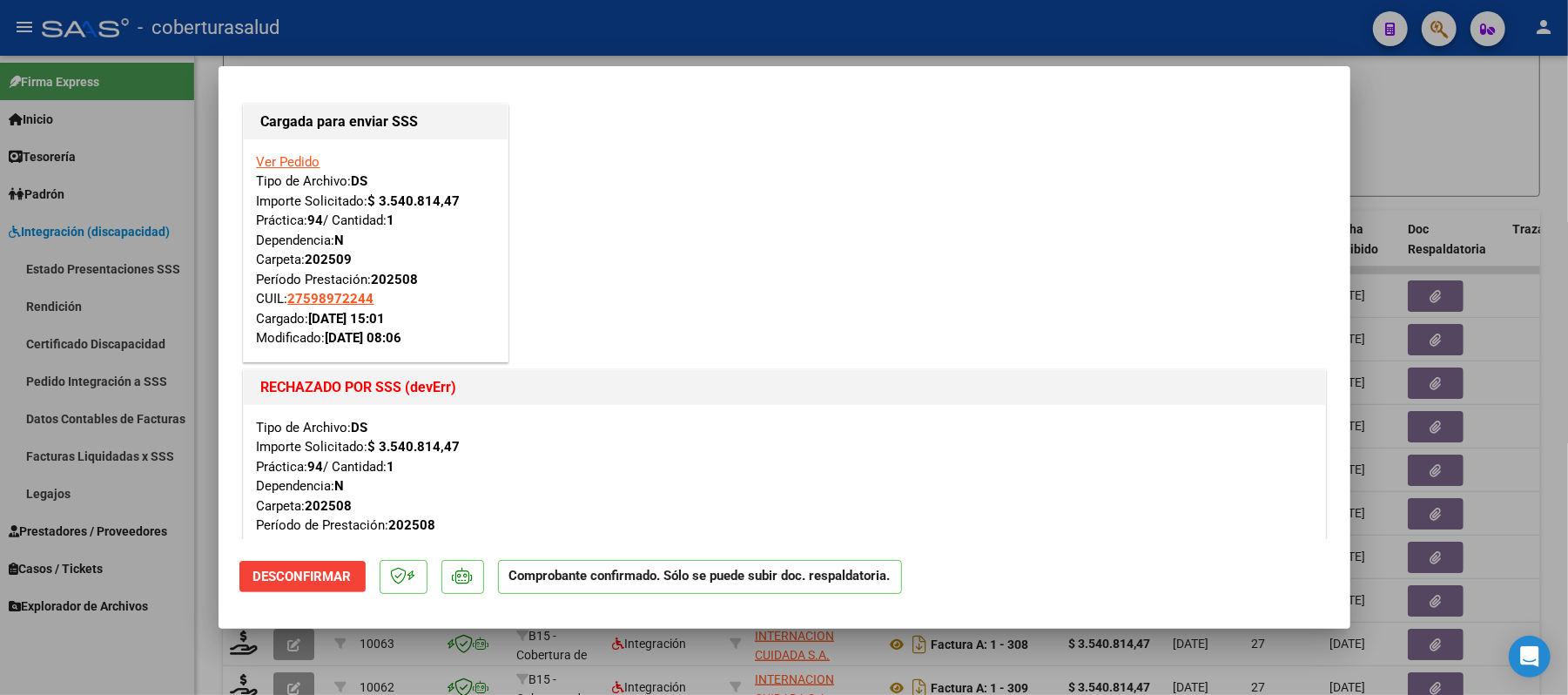
scroll to position [0, 0]
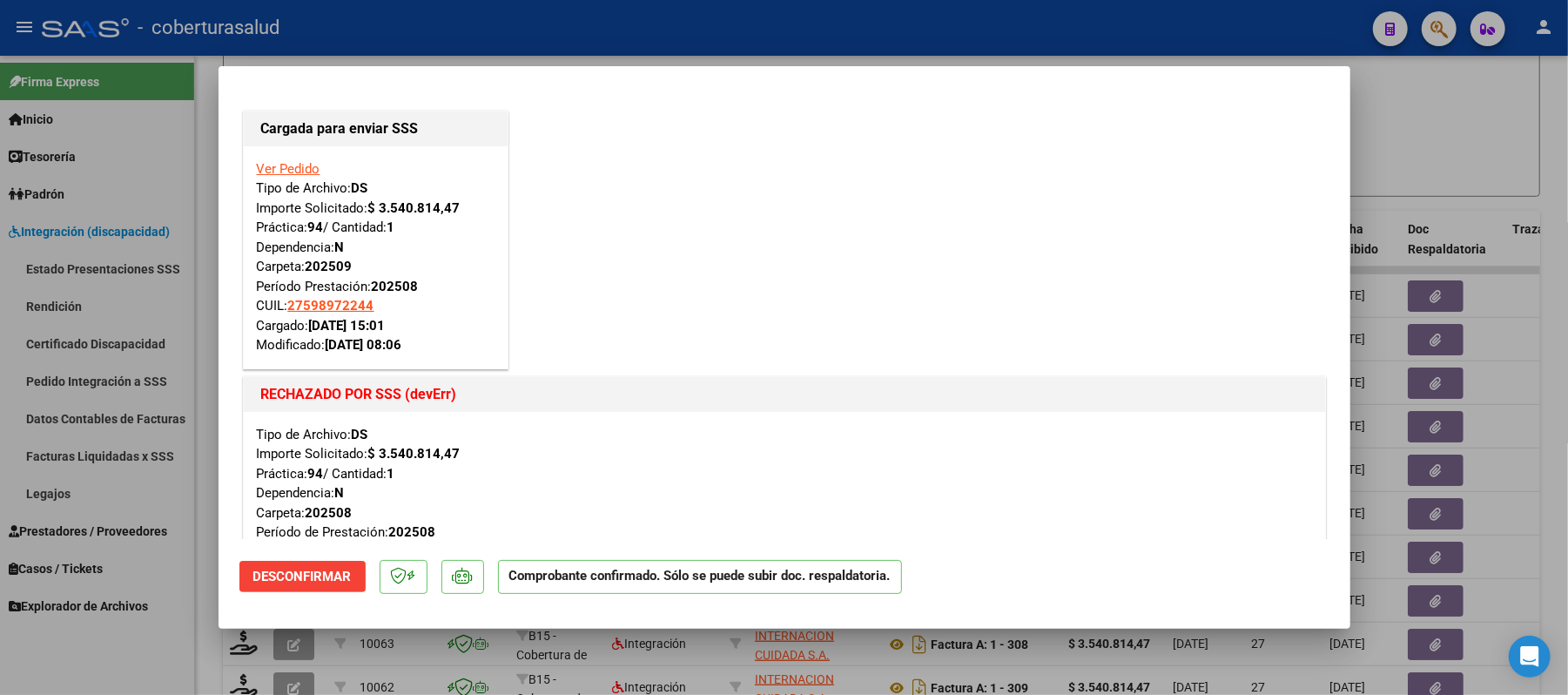
drag, startPoint x: 304, startPoint y: 266, endPoint x: 378, endPoint y: 298, distance: 80.6
click at [371, 270] on div "Ver Pedido Tipo de Archivo: DS Importe Solicitado: $ 3.540.814,47 Práctica: 94 …" at bounding box center [375, 258] width 237 height 196
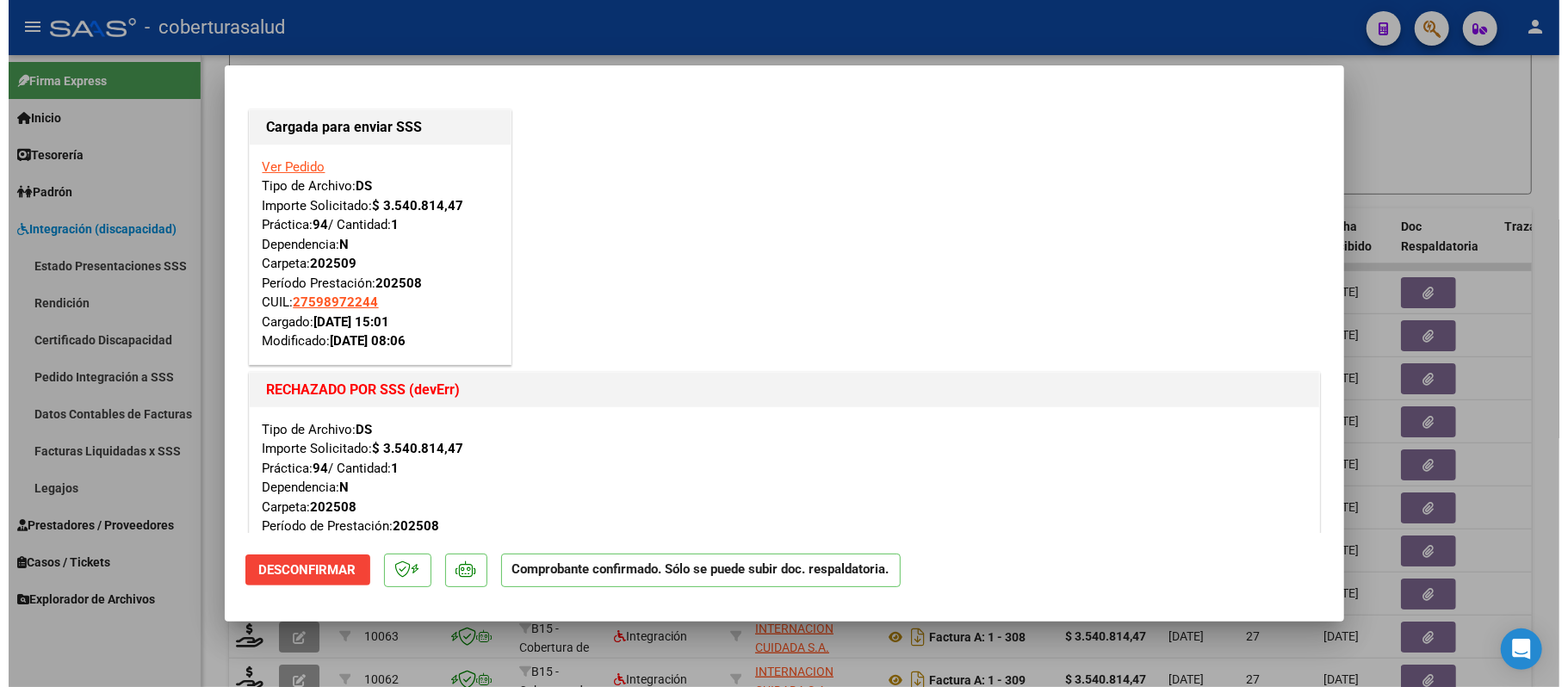
scroll to position [114, 0]
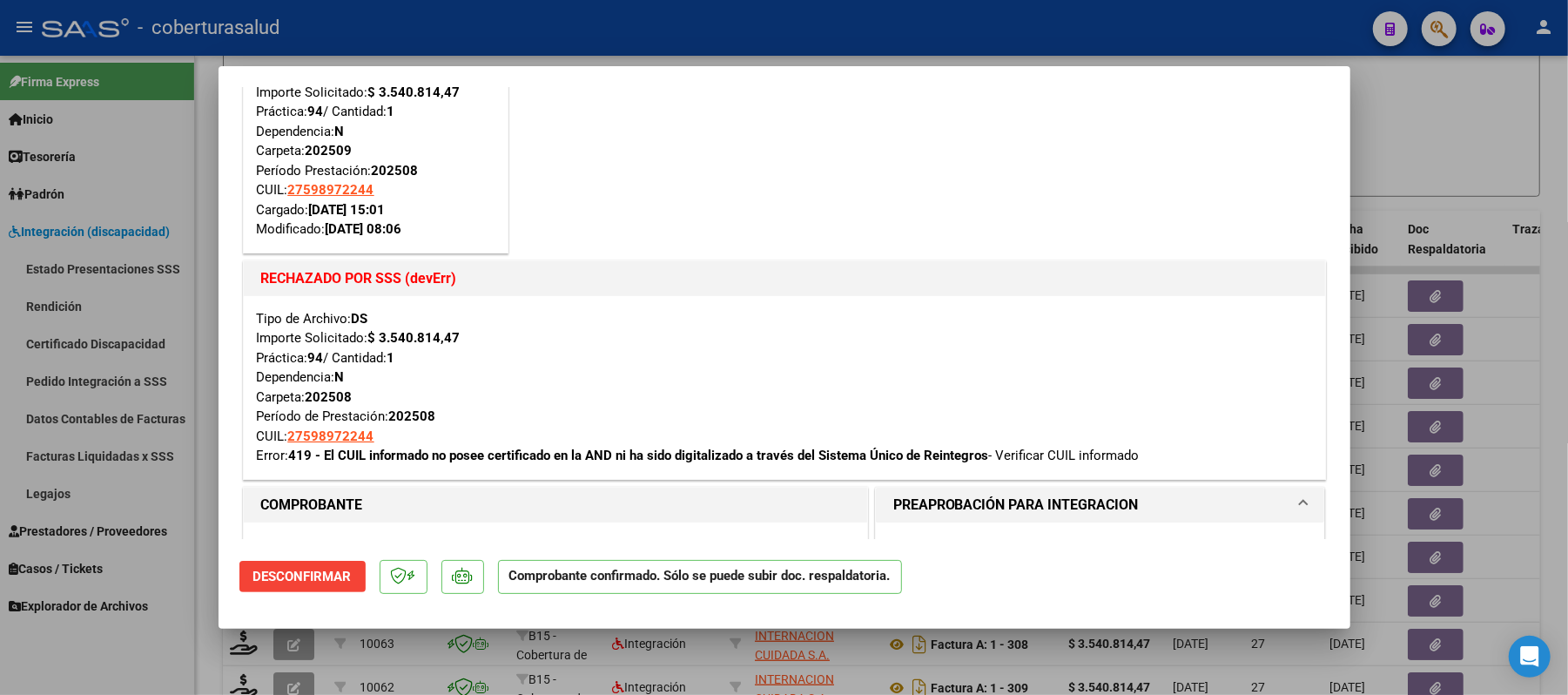
type input "$ 0,00"
